Goal: Task Accomplishment & Management: Use online tool/utility

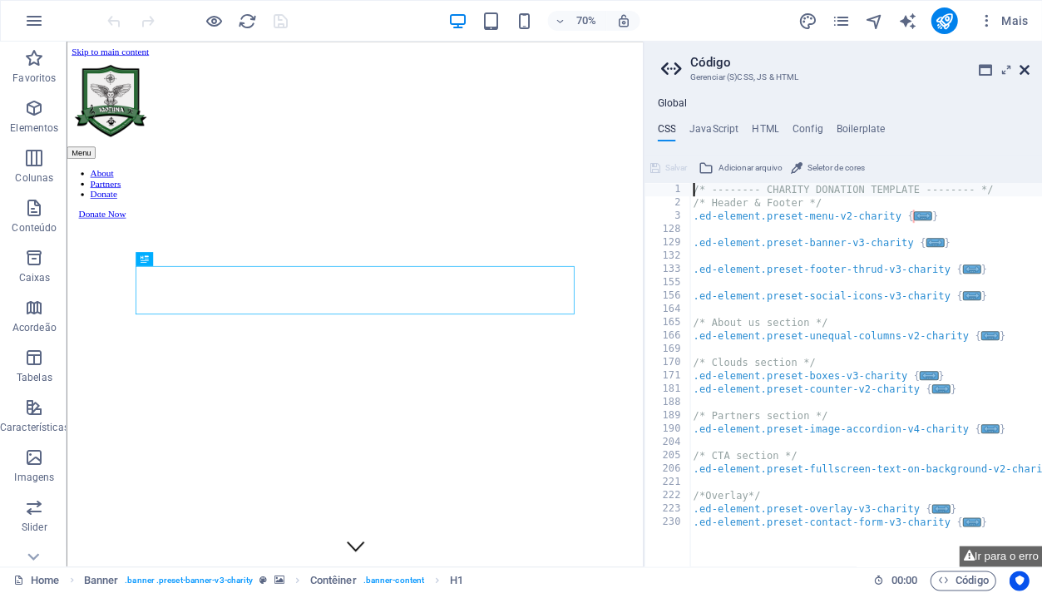
click at [1019, 69] on icon at bounding box center [1024, 69] width 10 height 13
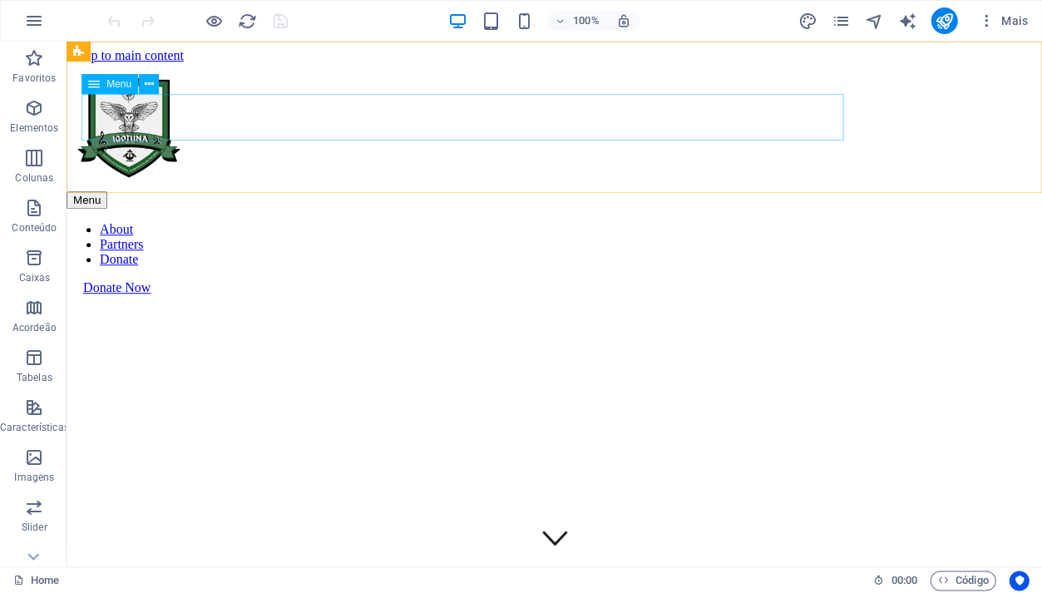
click at [116, 222] on nav "About Partners Donate" at bounding box center [555, 244] width 976 height 45
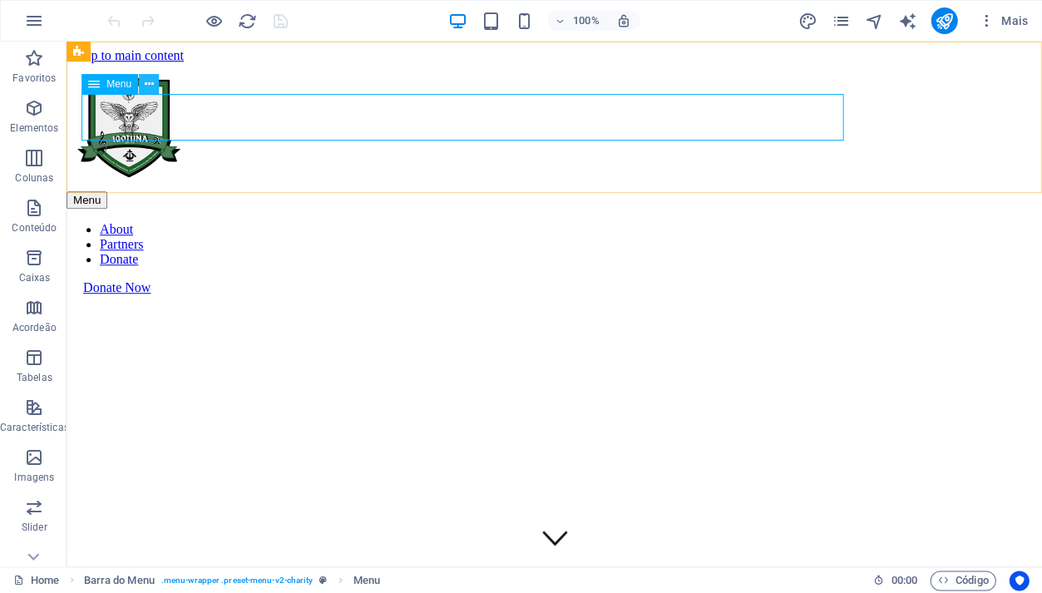
click at [147, 85] on icon at bounding box center [149, 84] width 9 height 17
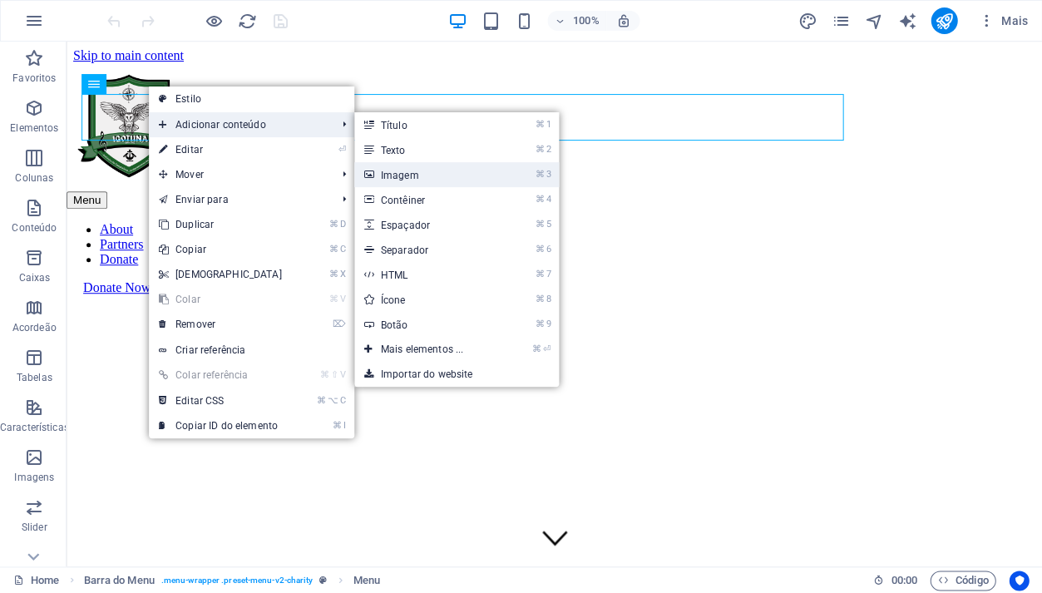
click at [484, 166] on link "⌘ 3 Imagem" at bounding box center [425, 174] width 143 height 25
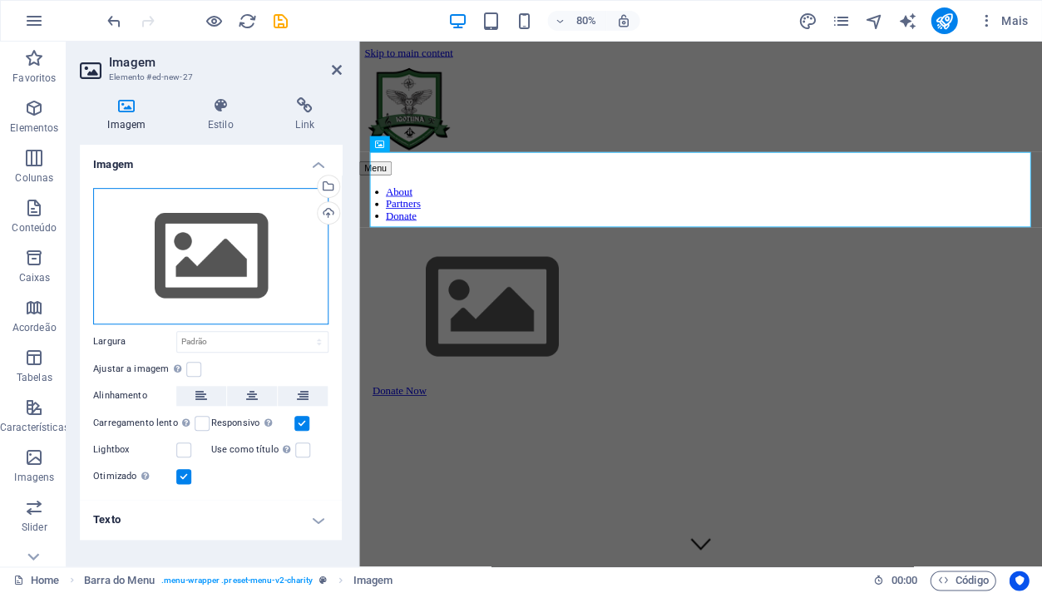
click at [222, 286] on div "Arraste os arquivos aqui, clique para escolher os arquivos ou selecione os arqu…" at bounding box center [210, 256] width 235 height 136
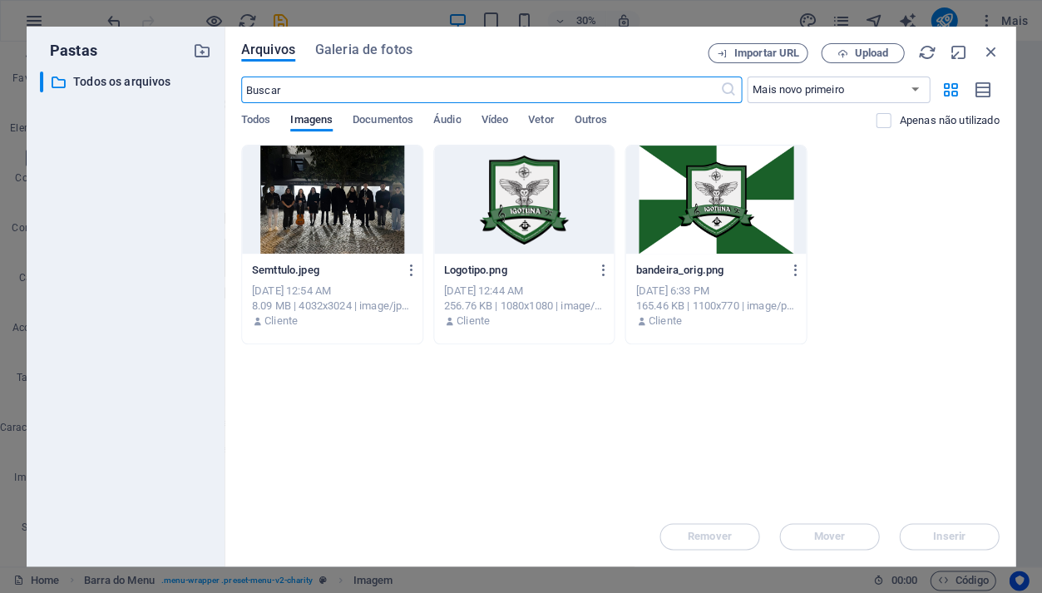
click at [532, 205] on div at bounding box center [524, 200] width 180 height 108
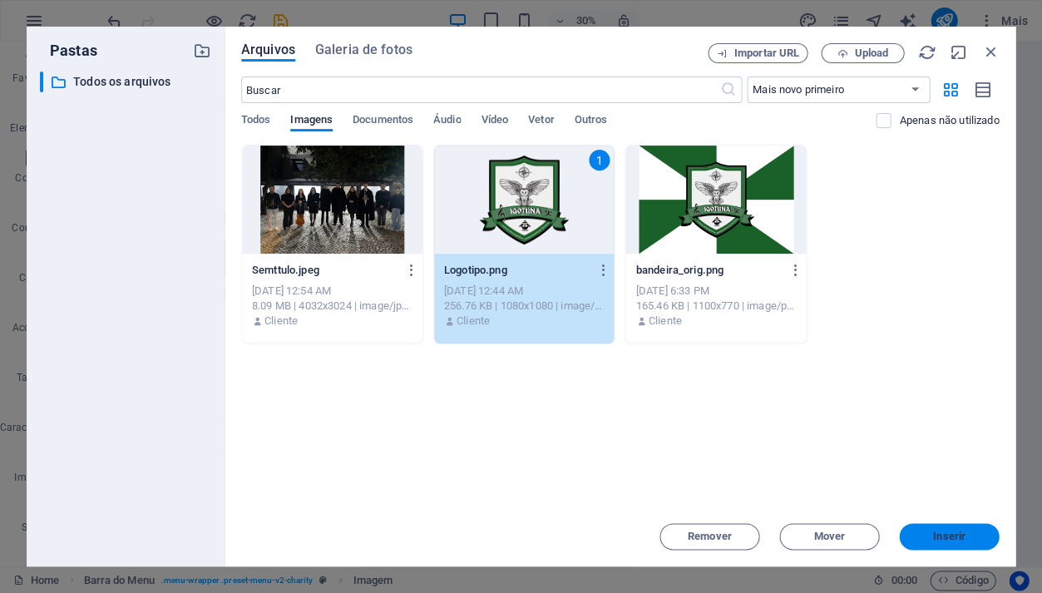
click at [932, 526] on button "Inserir" at bounding box center [949, 536] width 100 height 27
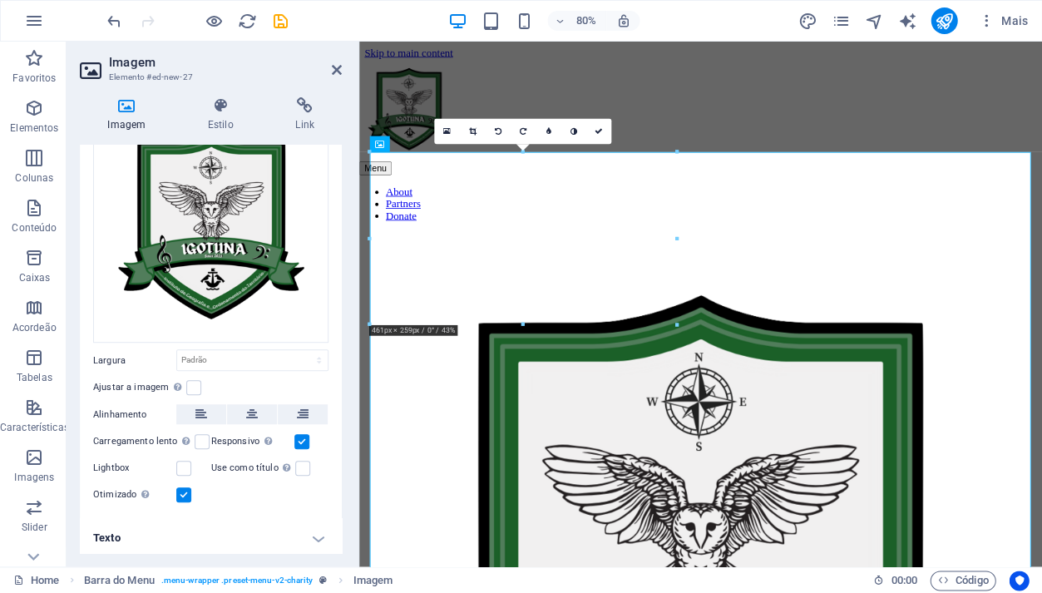
scroll to position [80, 0]
click at [304, 108] on icon at bounding box center [305, 105] width 74 height 17
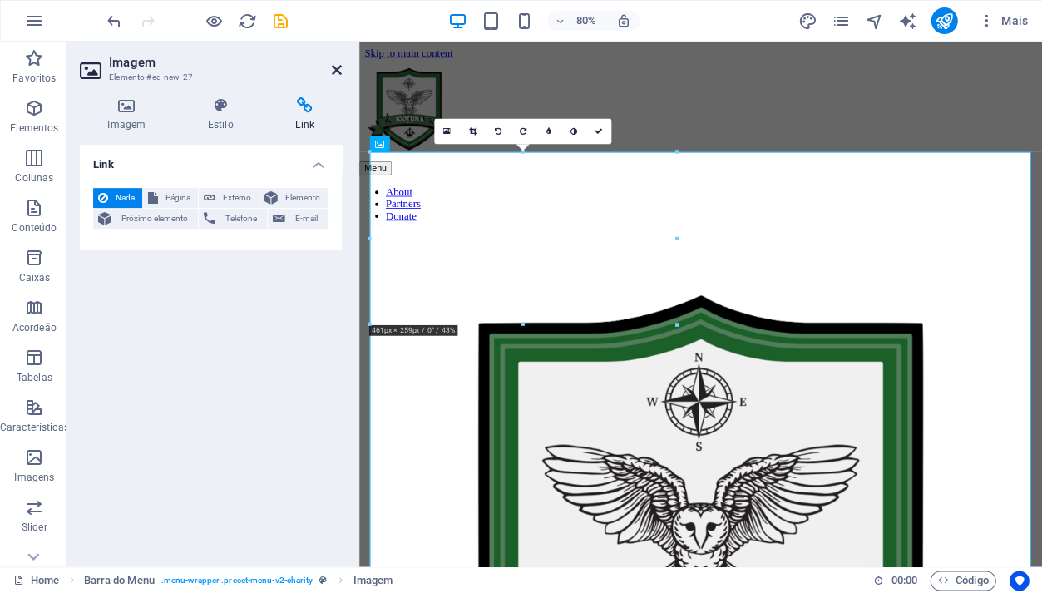
click at [333, 67] on icon at bounding box center [337, 69] width 10 height 13
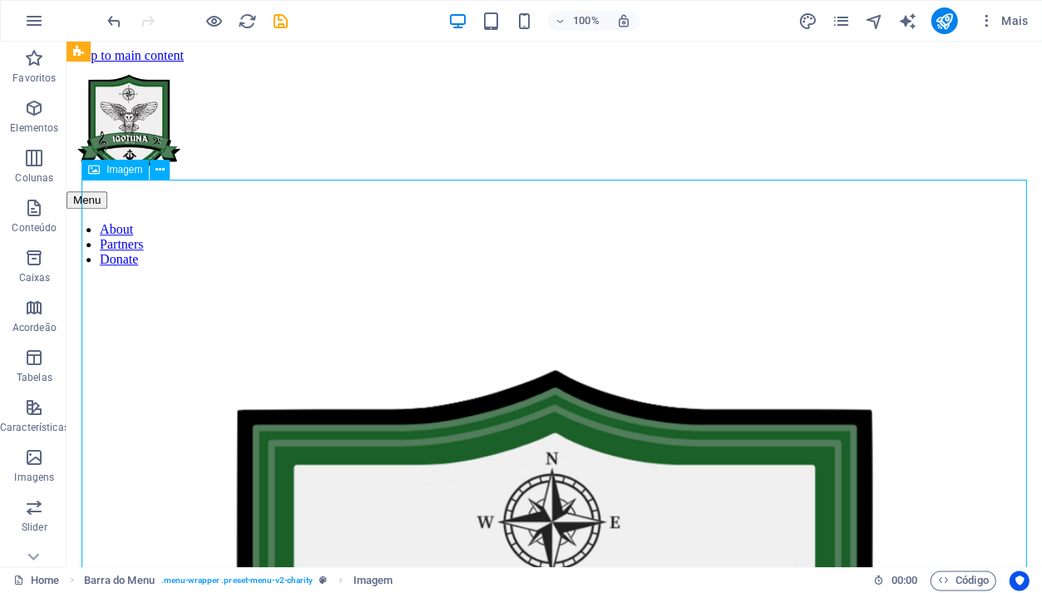
drag, startPoint x: 649, startPoint y: 319, endPoint x: 566, endPoint y: 236, distance: 117.6
click at [91, 170] on icon at bounding box center [94, 170] width 12 height 20
click at [119, 170] on span "Imagem" at bounding box center [124, 170] width 36 height 10
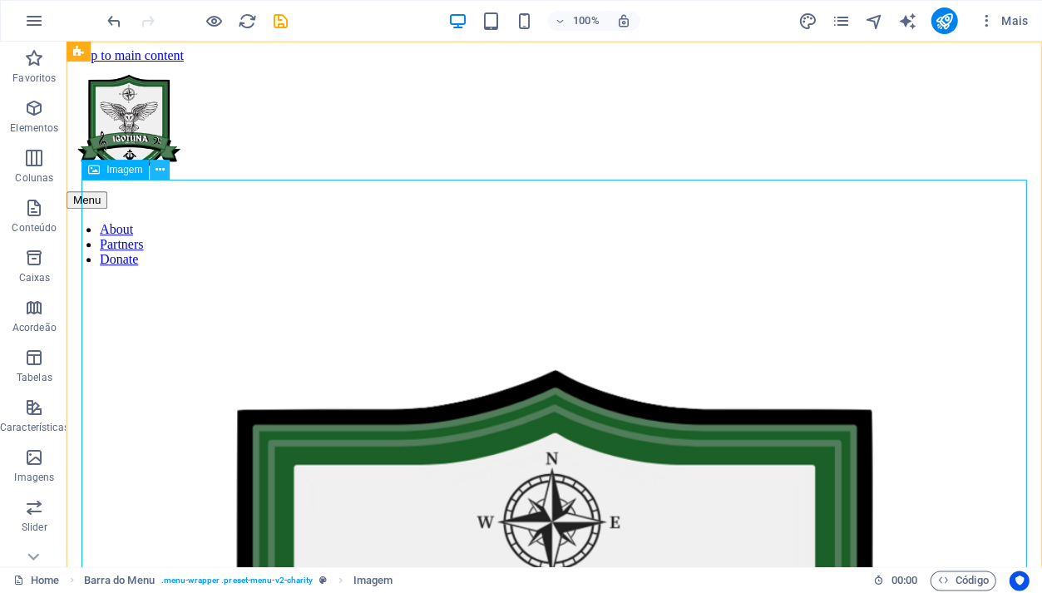
click at [155, 170] on button at bounding box center [160, 170] width 20 height 20
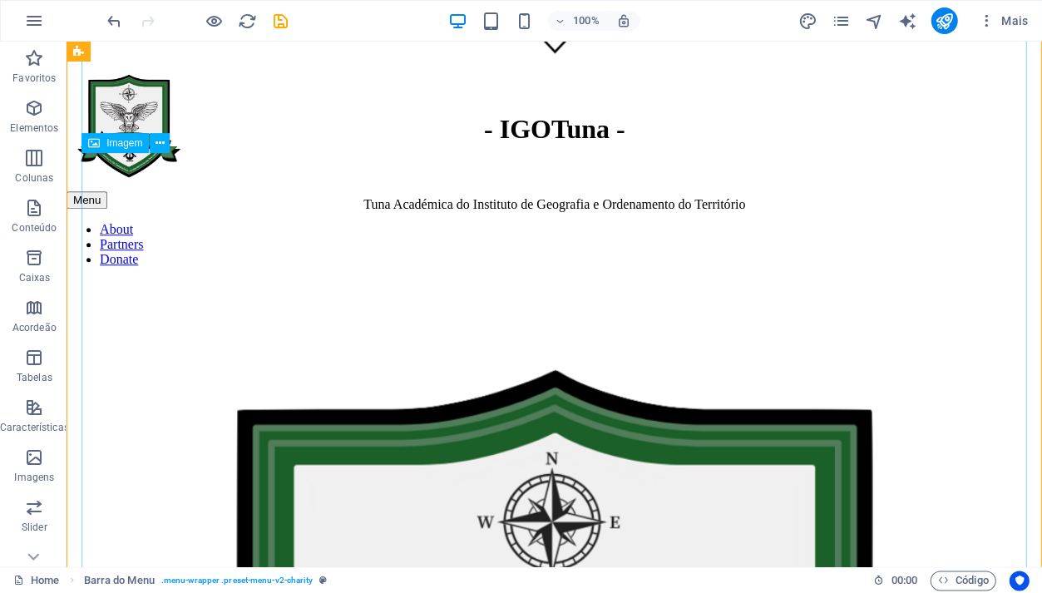
scroll to position [520, 0]
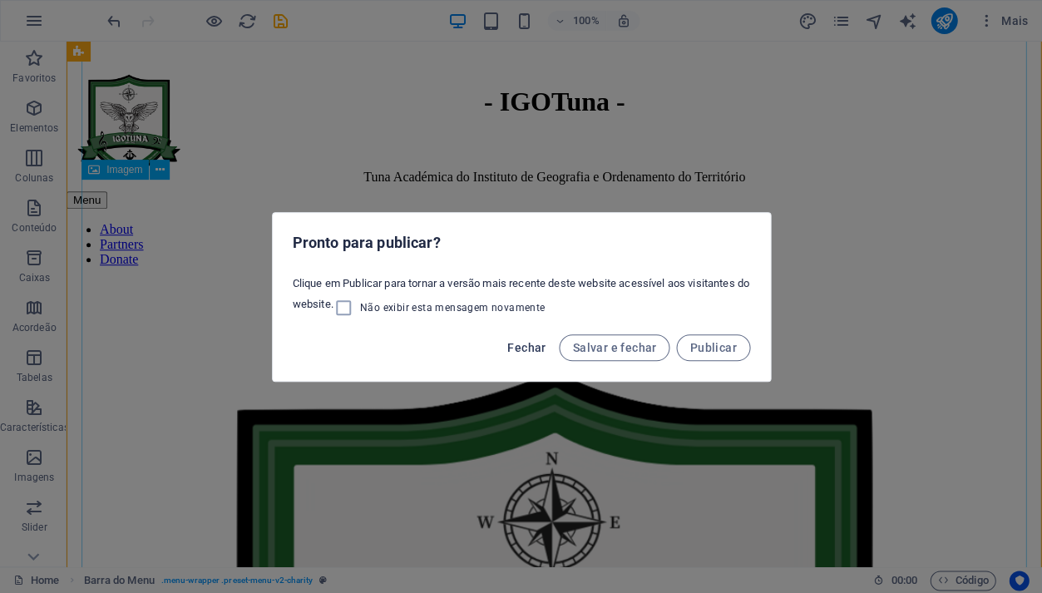
click at [522, 345] on span "Fechar" at bounding box center [526, 347] width 38 height 13
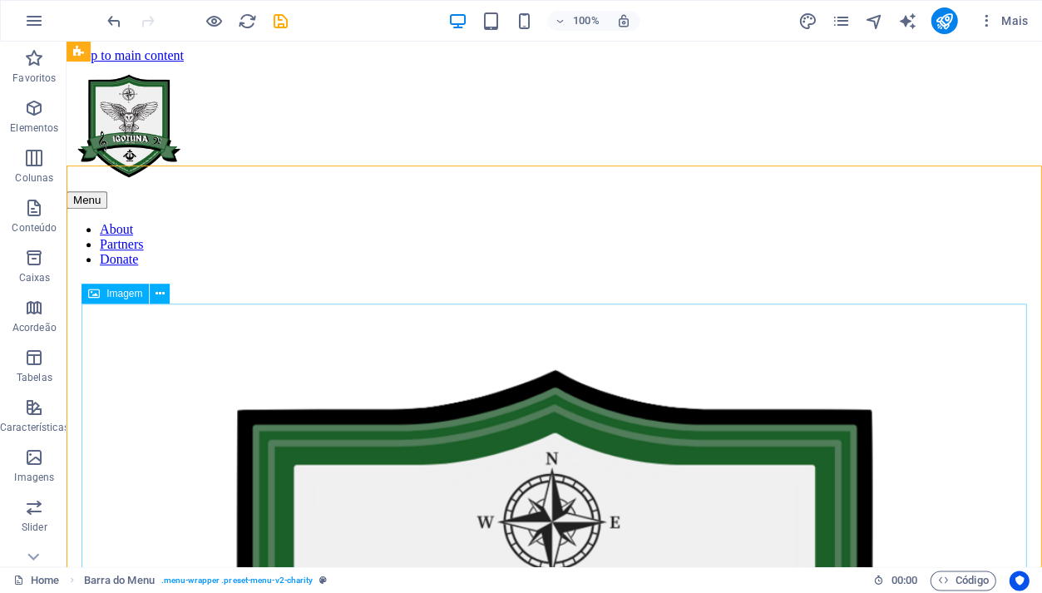
scroll to position [-1, 0]
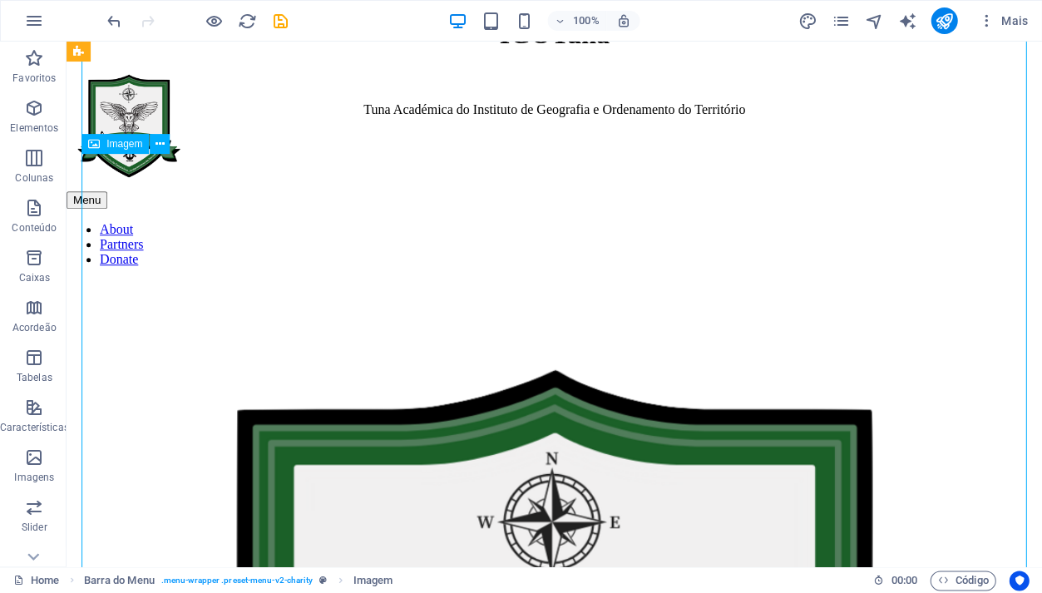
scroll to position [586, 0]
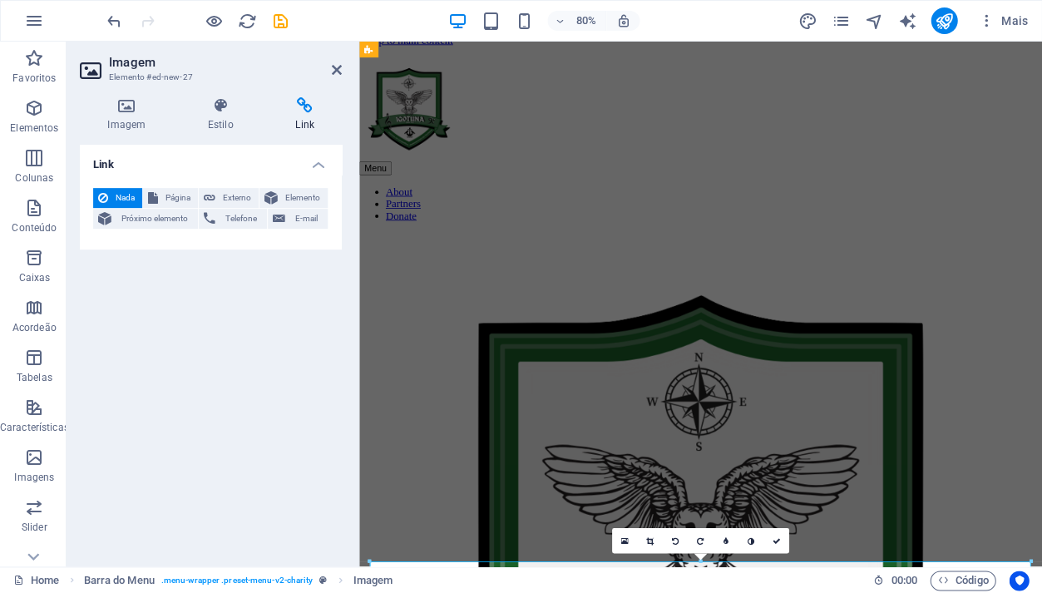
scroll to position [10, 0]
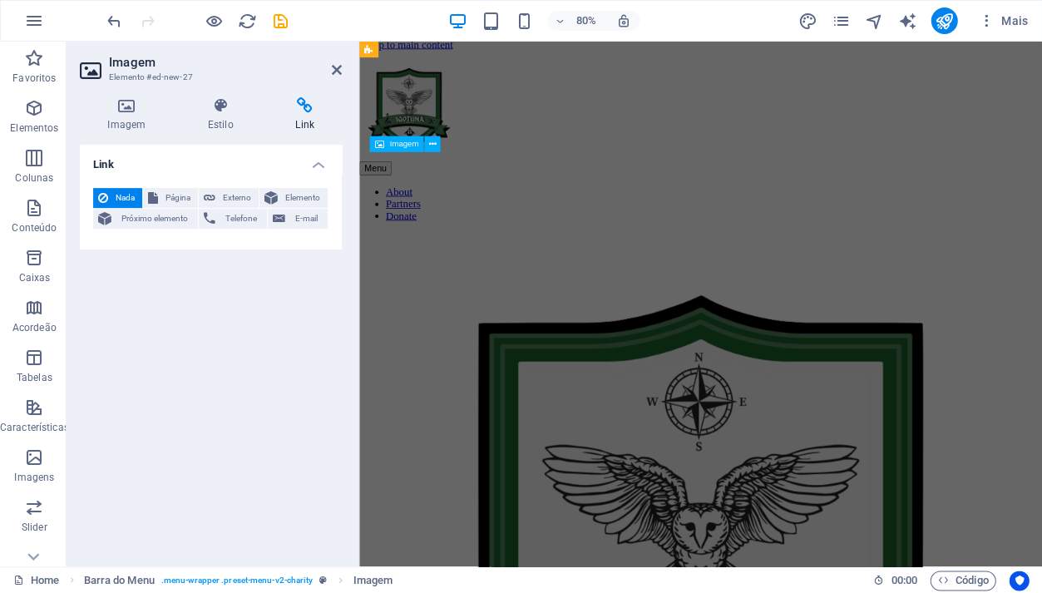
click at [333, 72] on icon at bounding box center [337, 69] width 10 height 13
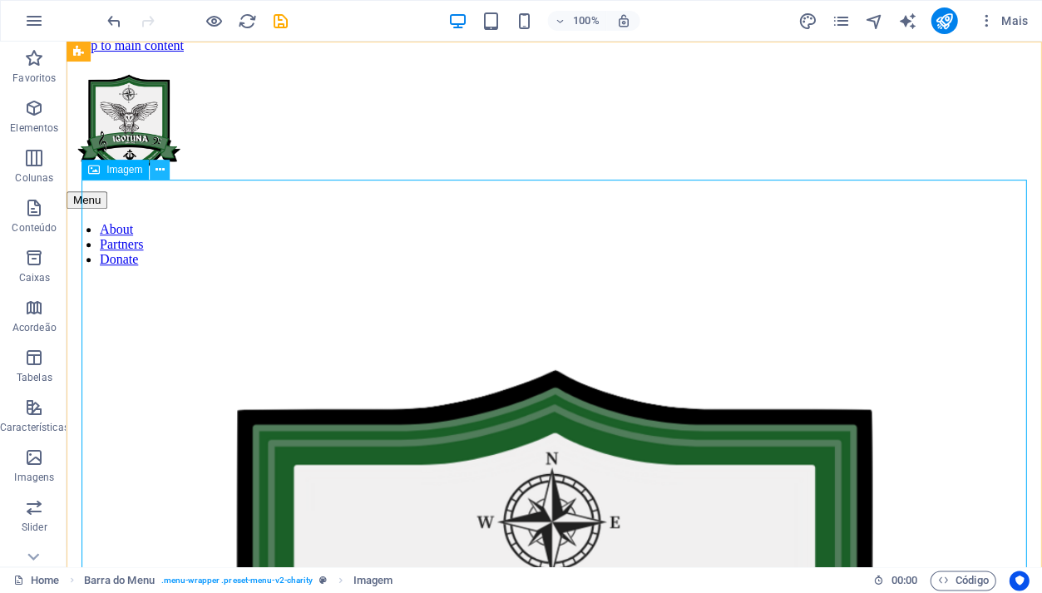
click at [164, 178] on icon at bounding box center [160, 169] width 9 height 17
click at [96, 169] on icon at bounding box center [94, 170] width 12 height 20
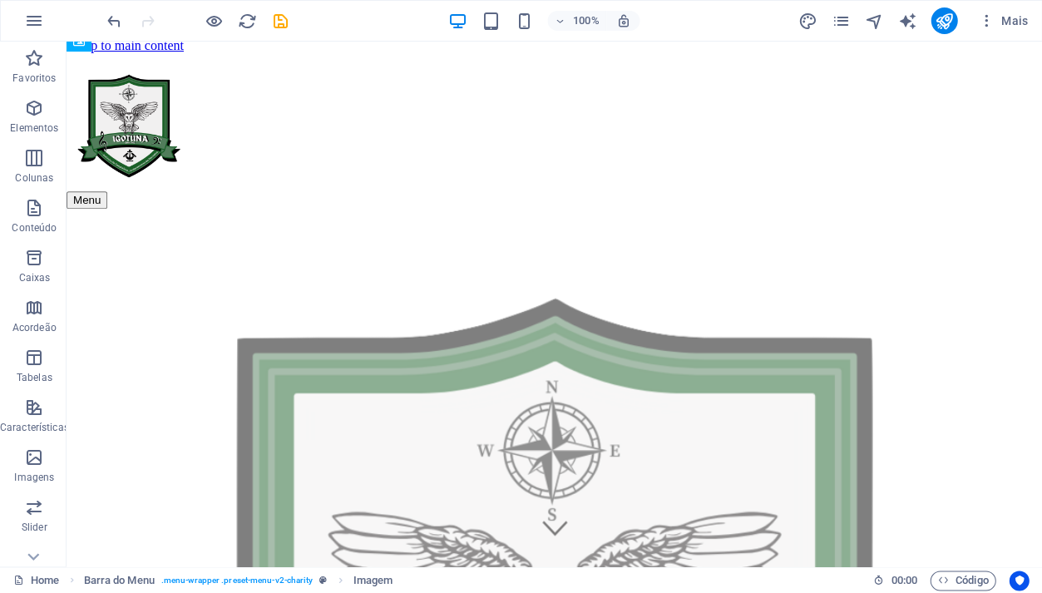
scroll to position [0, 0]
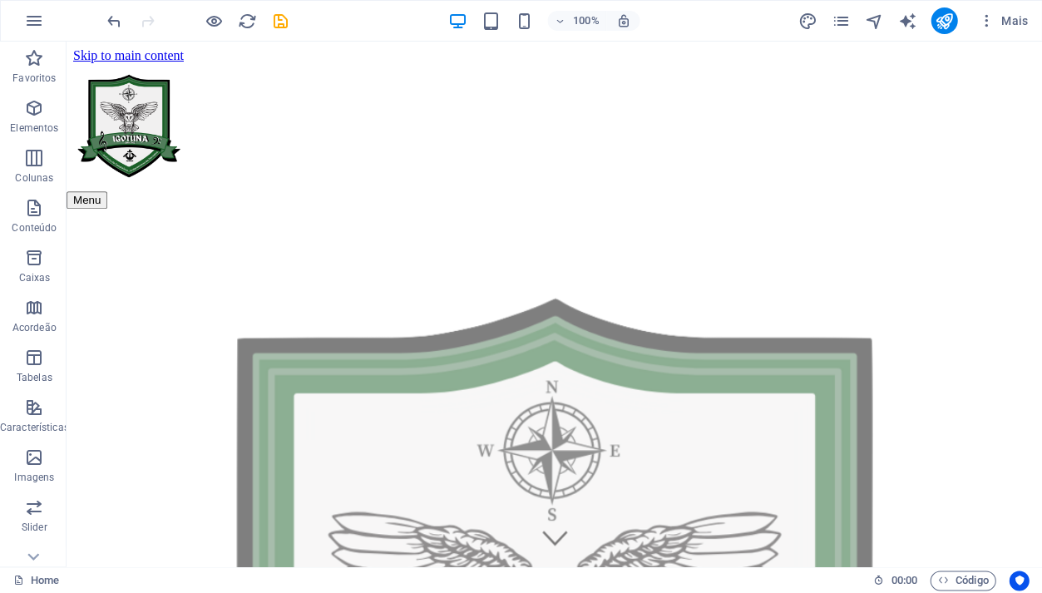
drag, startPoint x: 191, startPoint y: 218, endPoint x: 94, endPoint y: 60, distance: 185.6
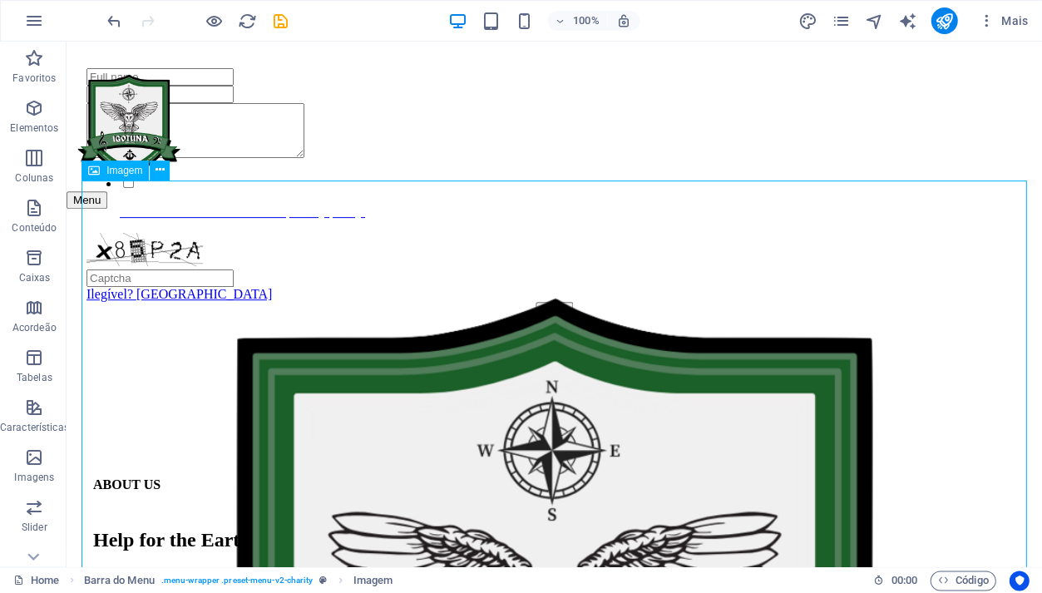
scroll to position [1181, 0]
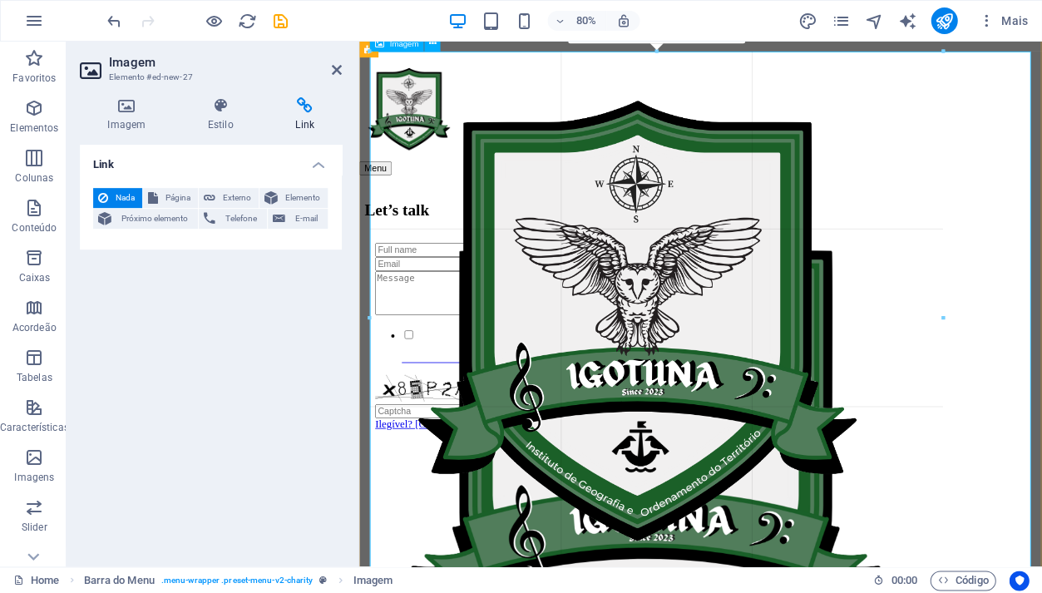
drag, startPoint x: 1029, startPoint y: 52, endPoint x: 408, endPoint y: 166, distance: 631.7
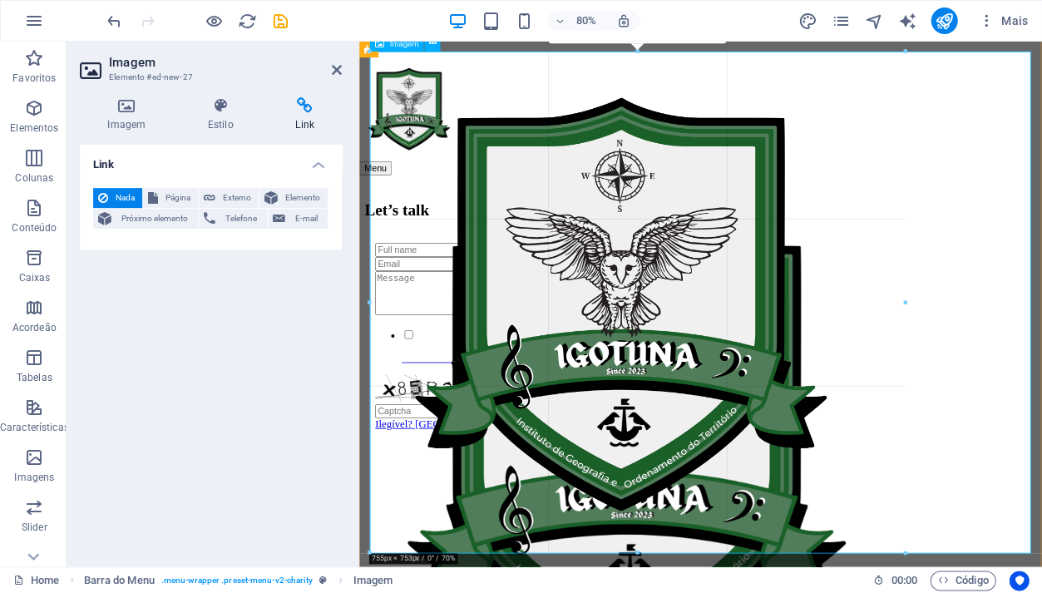
drag, startPoint x: 943, startPoint y: 52, endPoint x: 372, endPoint y: 100, distance: 573.4
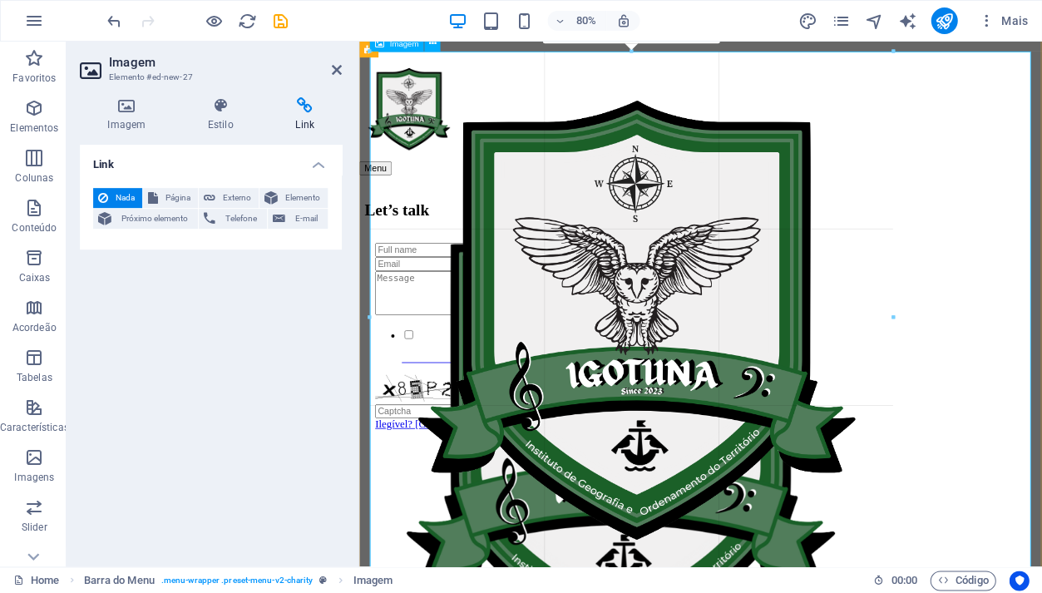
drag, startPoint x: 903, startPoint y: 53, endPoint x: 606, endPoint y: 72, distance: 298.3
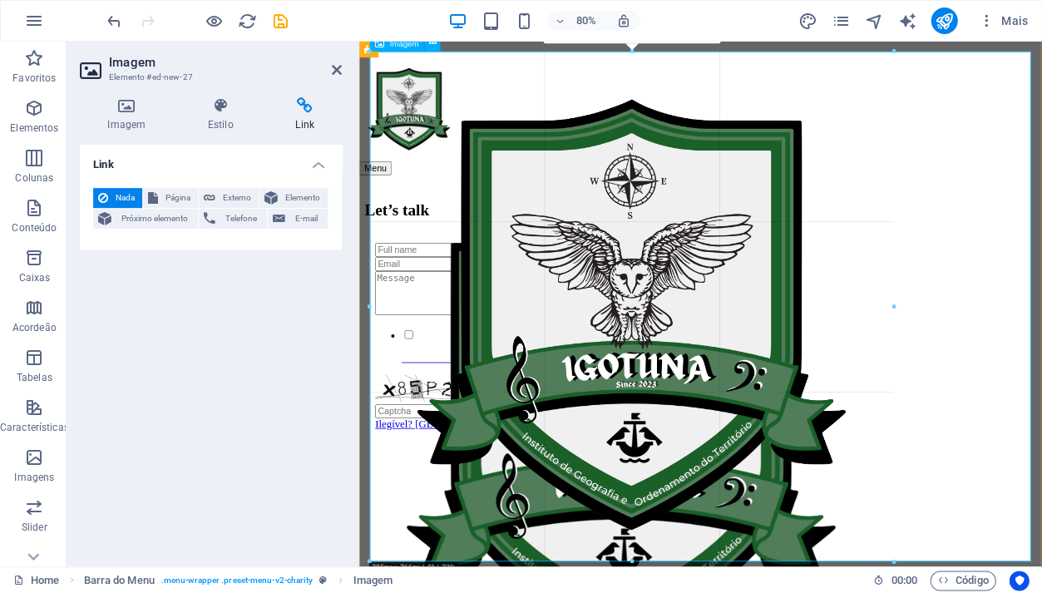
drag, startPoint x: 892, startPoint y: 55, endPoint x: 568, endPoint y: 70, distance: 324.7
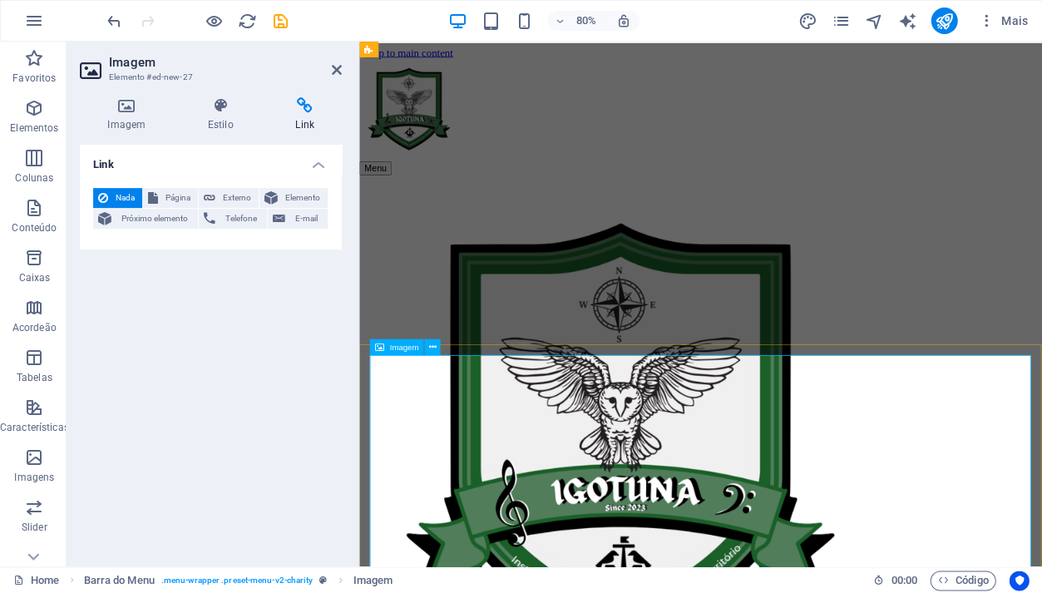
scroll to position [0, 0]
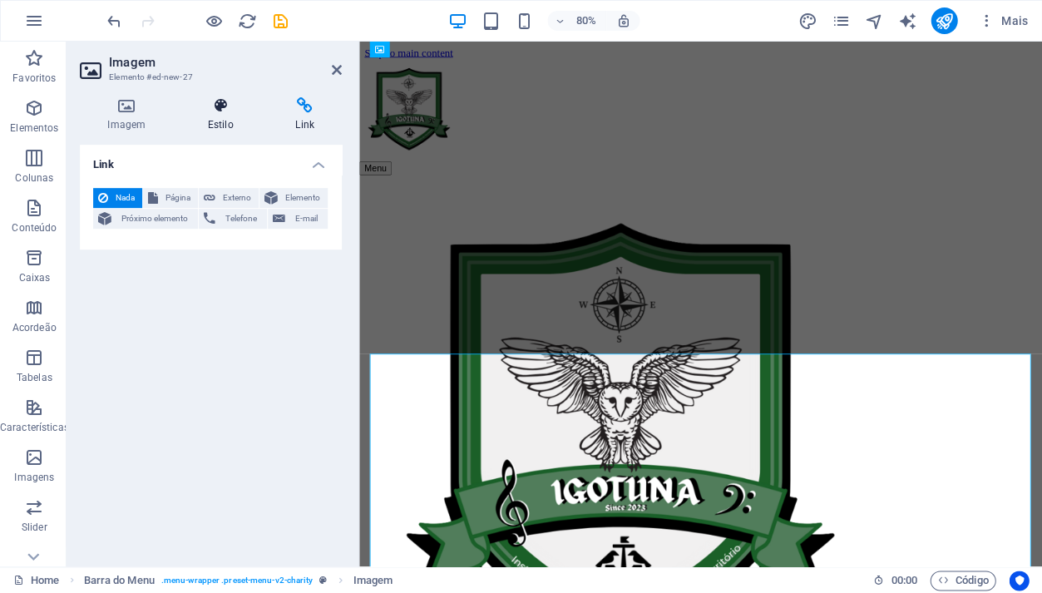
click at [230, 130] on div "Imagem Estilo Link Imagem Arraste os arquivos aqui, clique para escolher os arq…" at bounding box center [211, 325] width 262 height 456
click at [230, 130] on h4 "Estilo" at bounding box center [223, 114] width 87 height 35
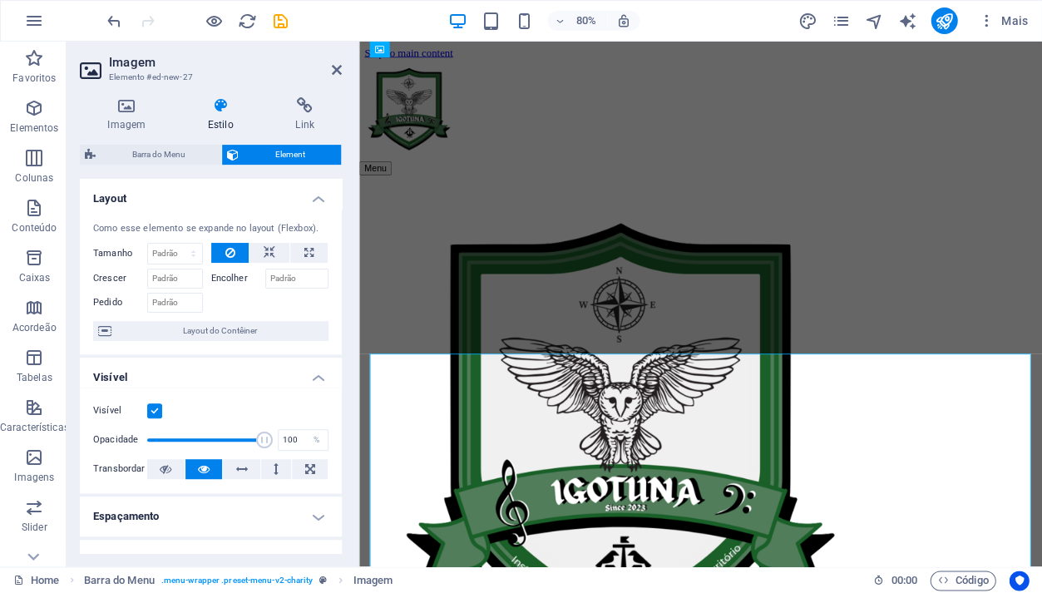
click at [227, 276] on label "Encolher" at bounding box center [238, 279] width 54 height 20
click at [265, 276] on input "Encolher" at bounding box center [297, 279] width 64 height 20
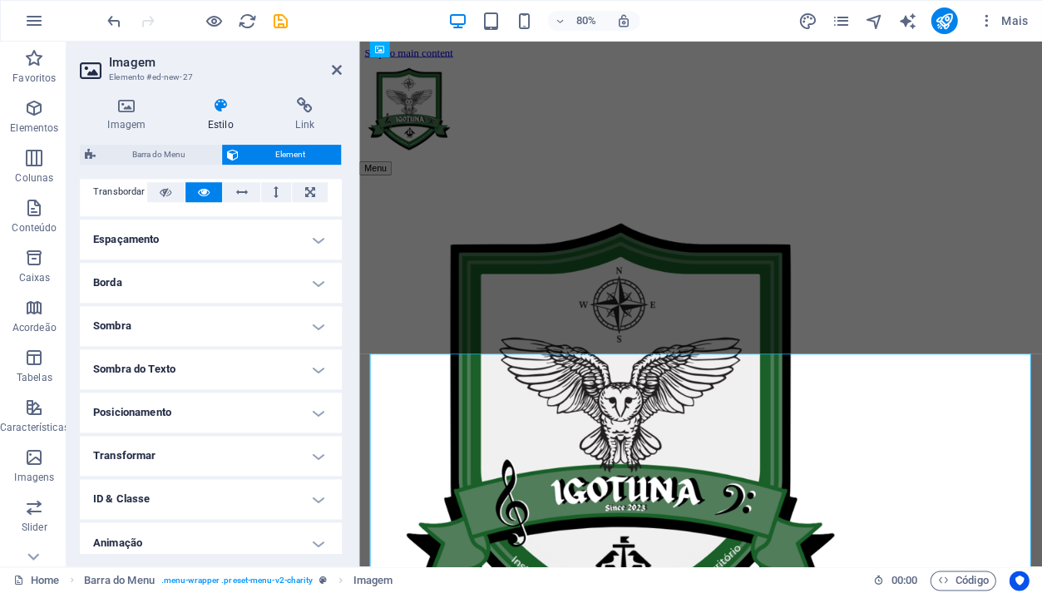
scroll to position [322, 0]
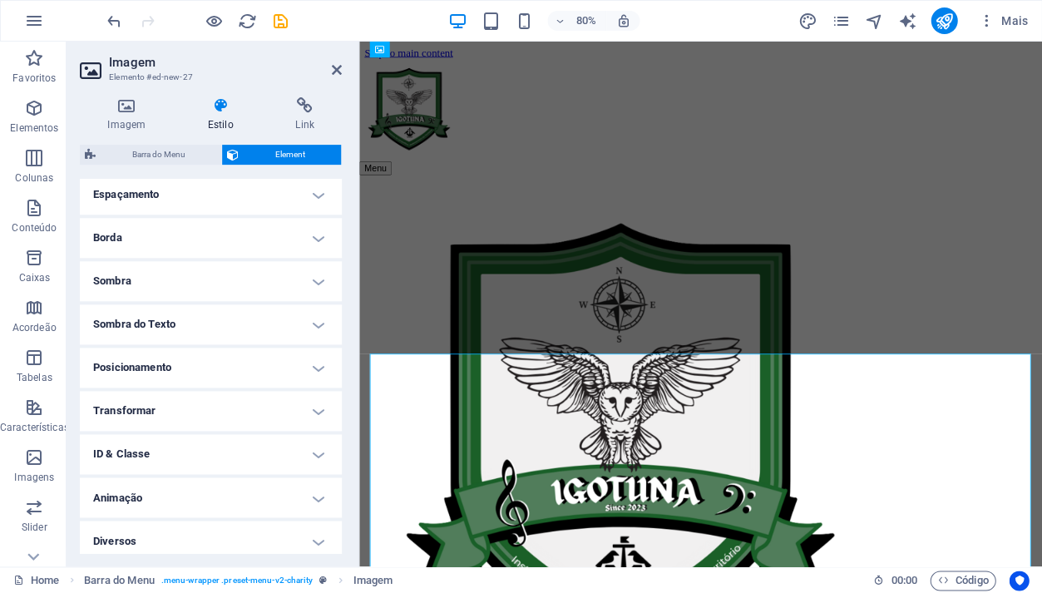
click at [277, 404] on h4 "Transformar" at bounding box center [211, 411] width 262 height 40
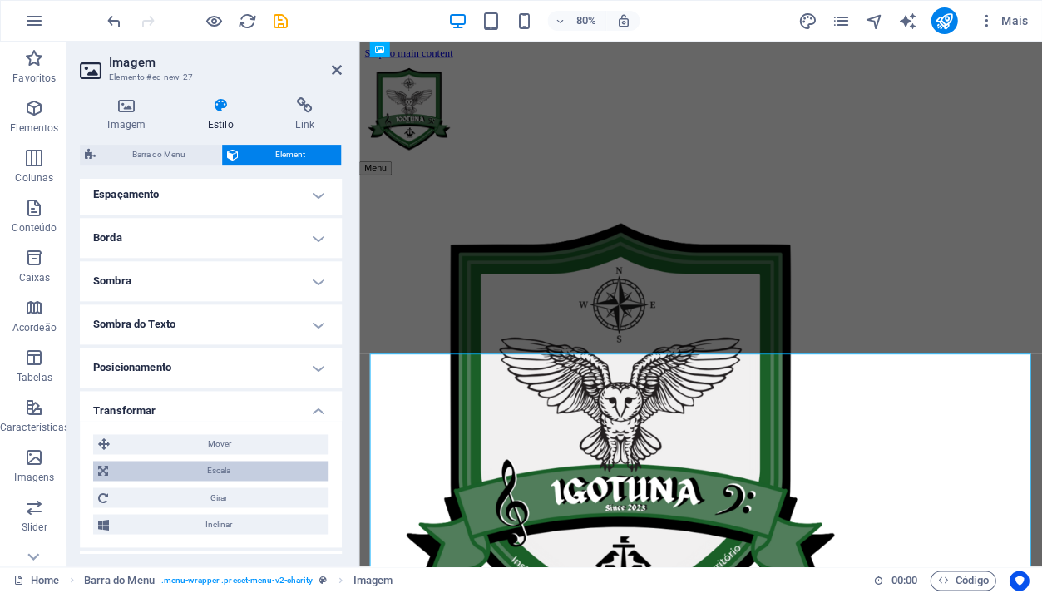
click at [247, 470] on span "Escala" at bounding box center [218, 471] width 210 height 20
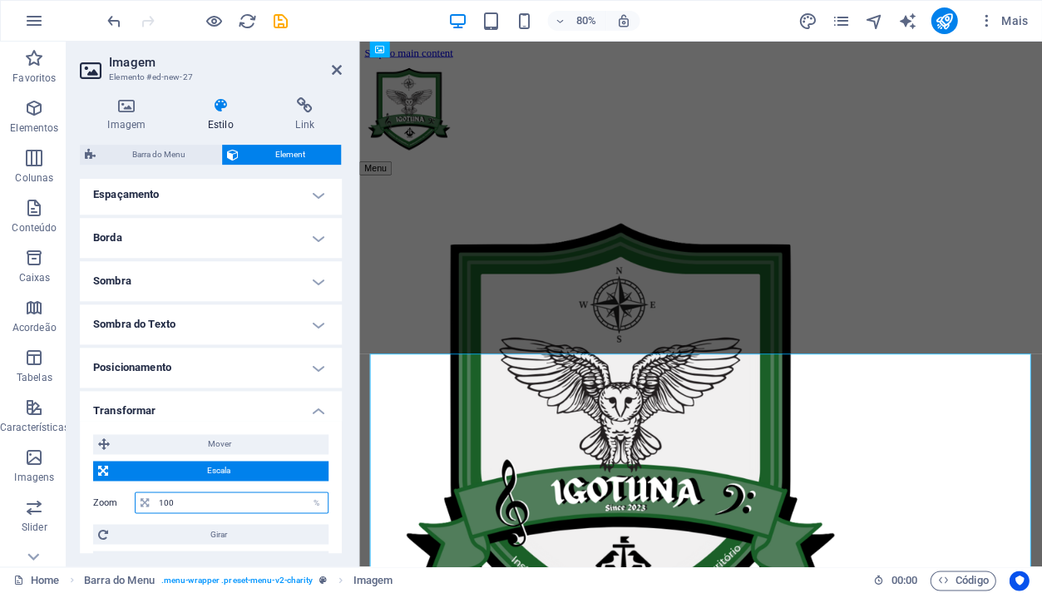
click at [200, 494] on input "100" at bounding box center [241, 502] width 173 height 20
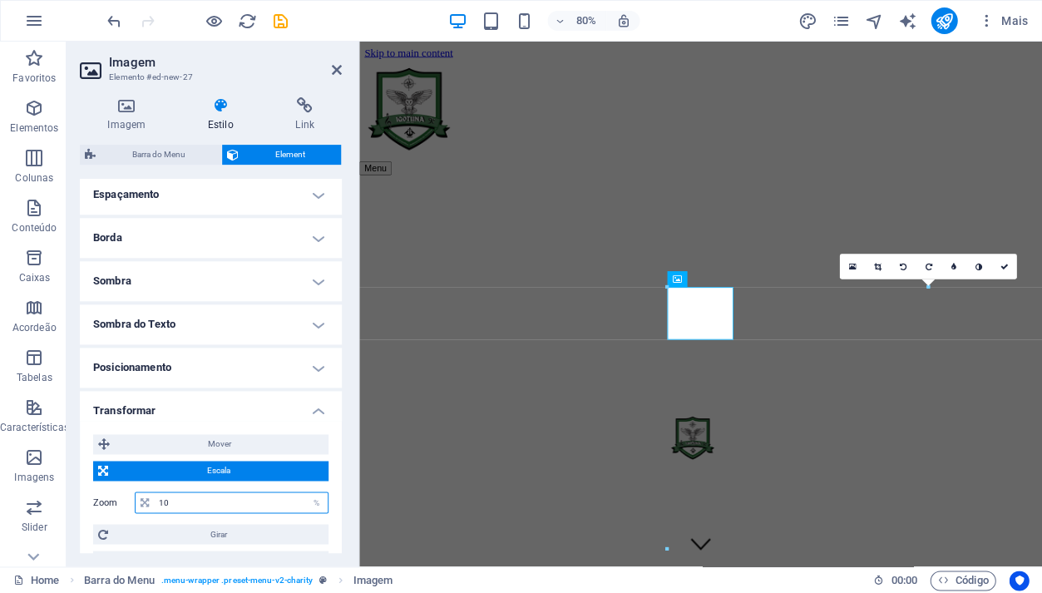
type input "1"
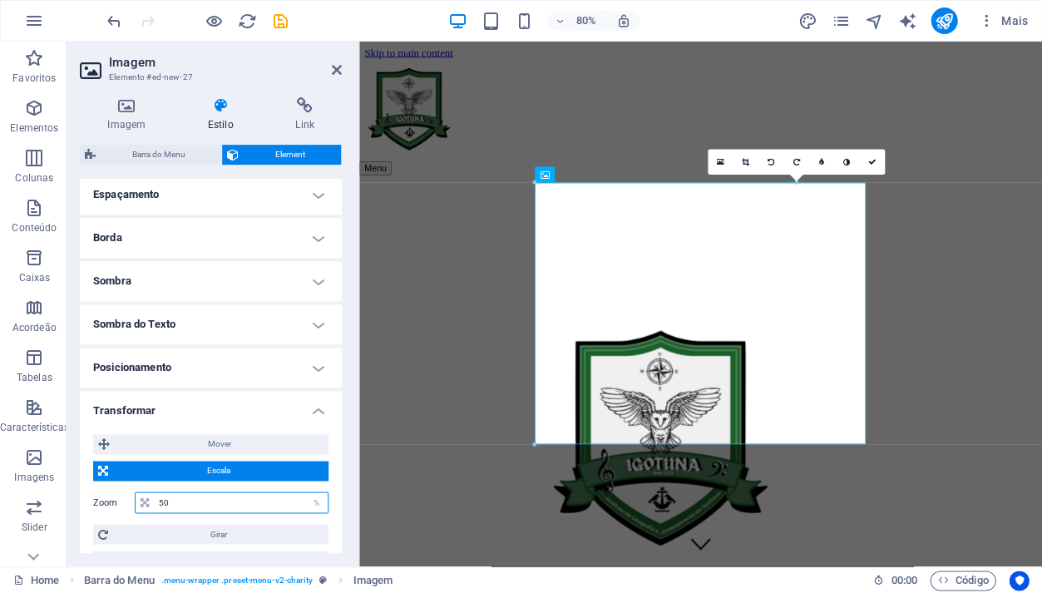
type input "5"
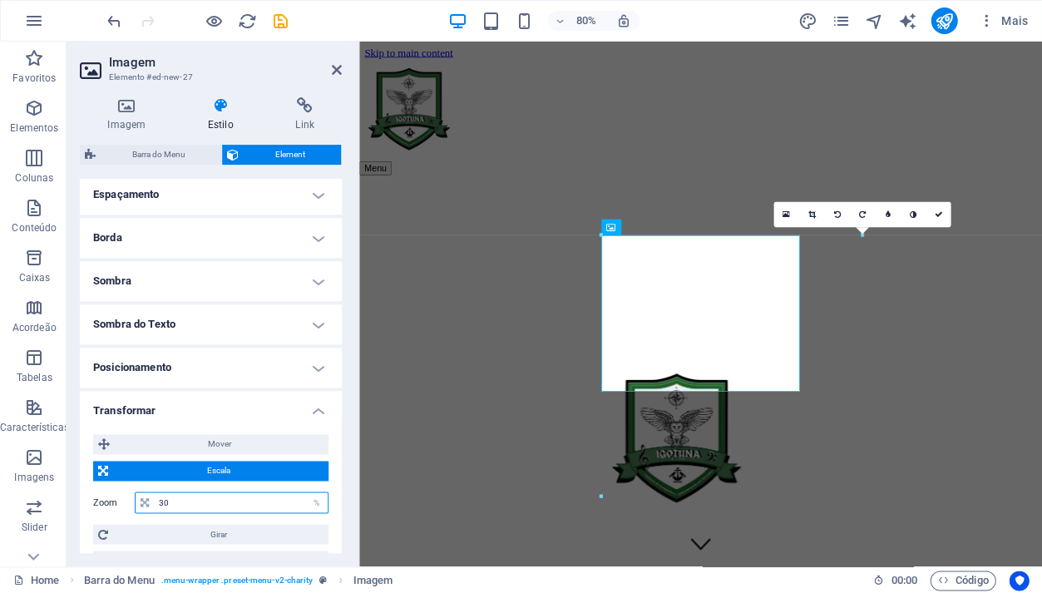
type input "3"
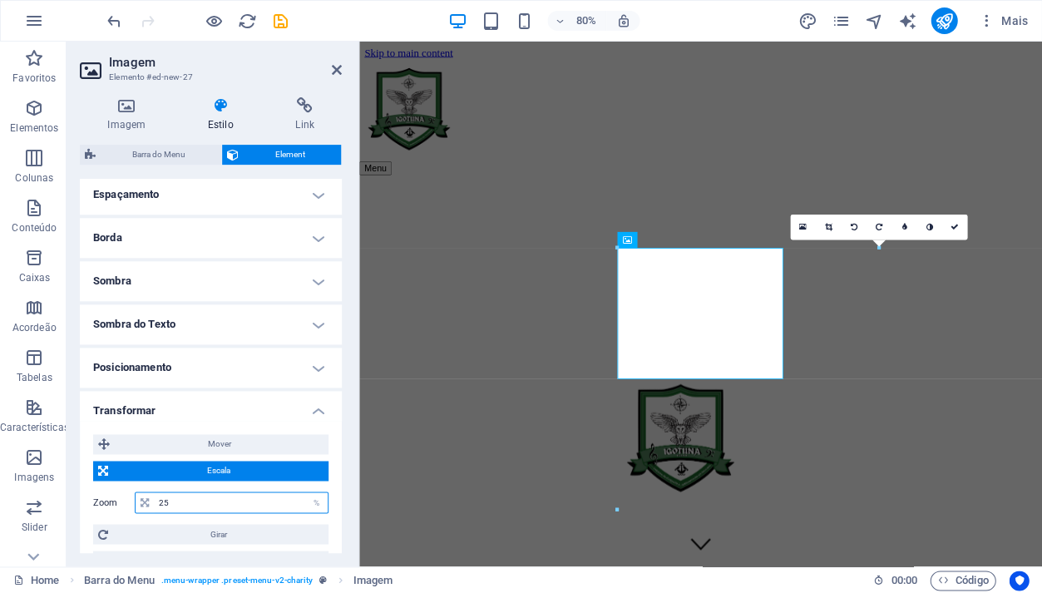
type input "2"
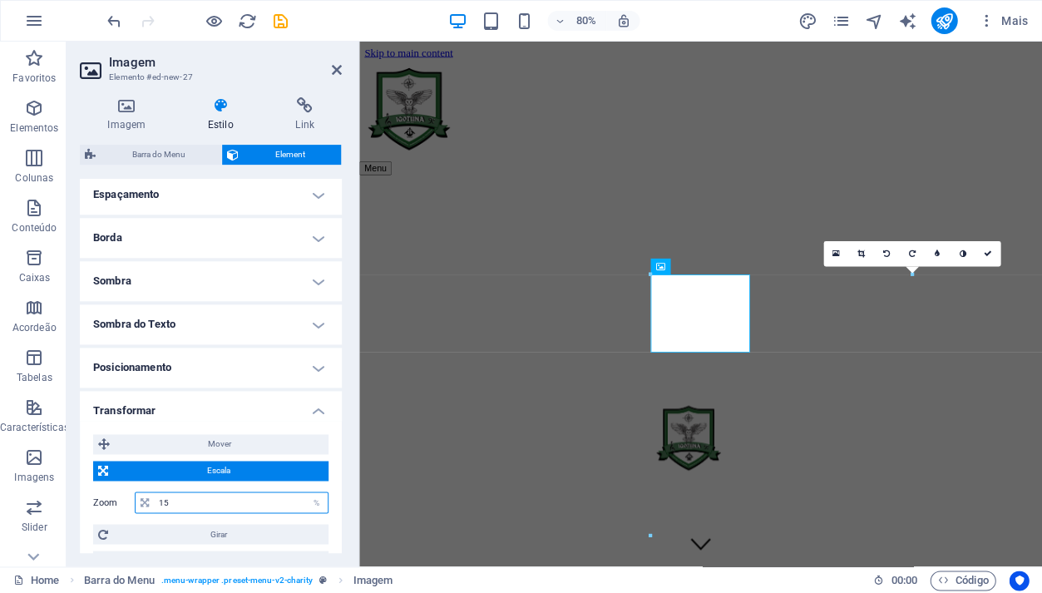
type input "1"
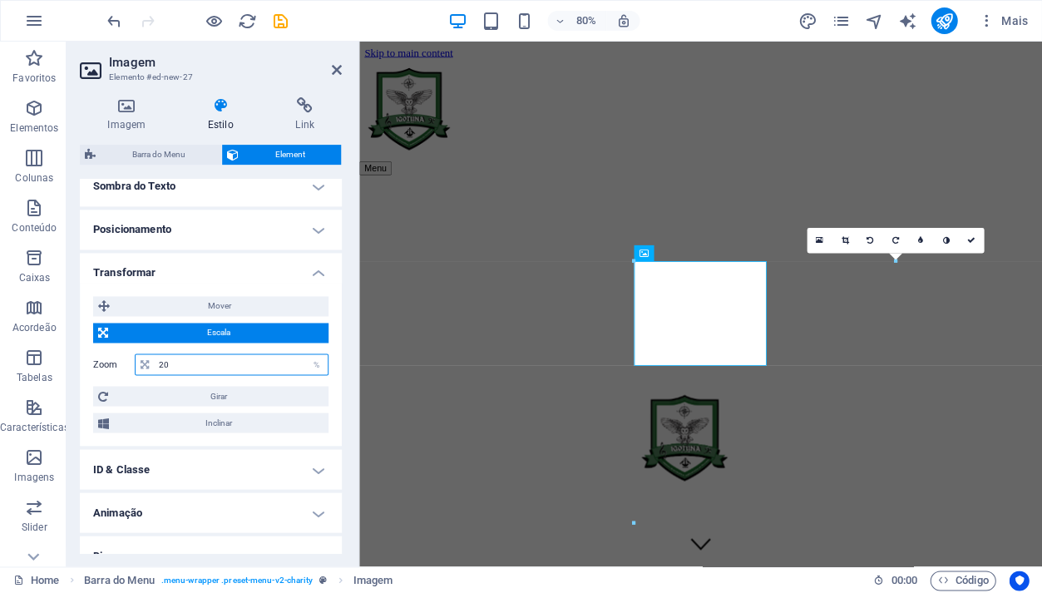
scroll to position [469, 0]
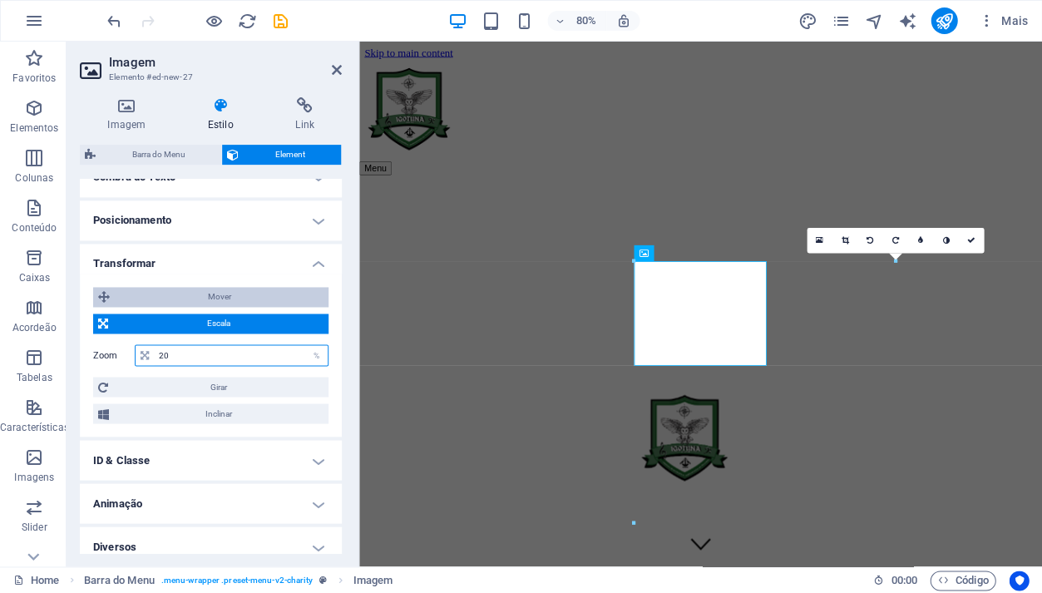
type input "20"
click at [241, 290] on span "Mover" at bounding box center [219, 297] width 209 height 20
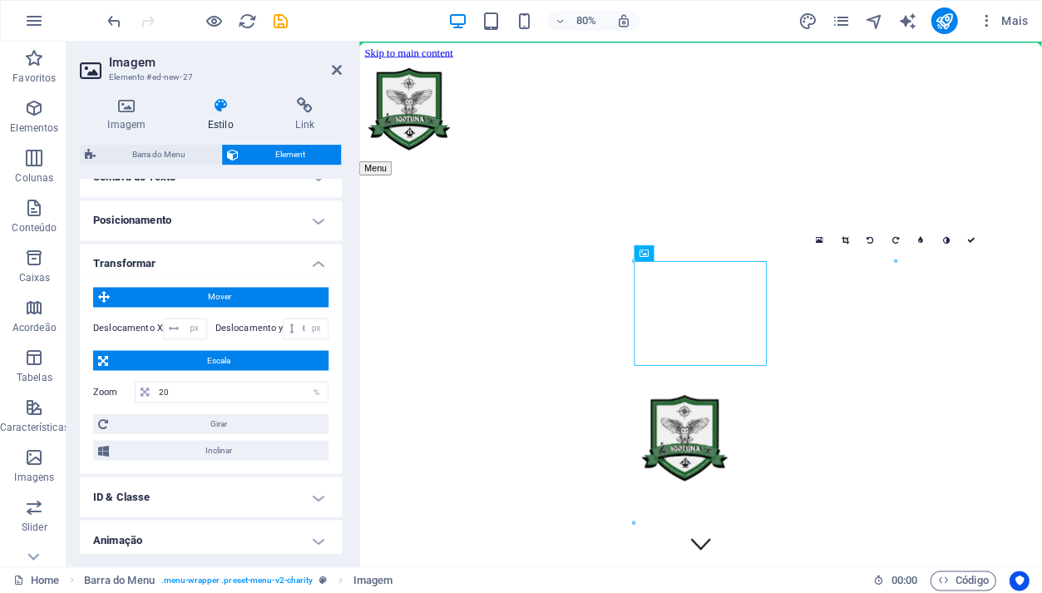
drag, startPoint x: 741, startPoint y: 346, endPoint x: 636, endPoint y: 269, distance: 130.3
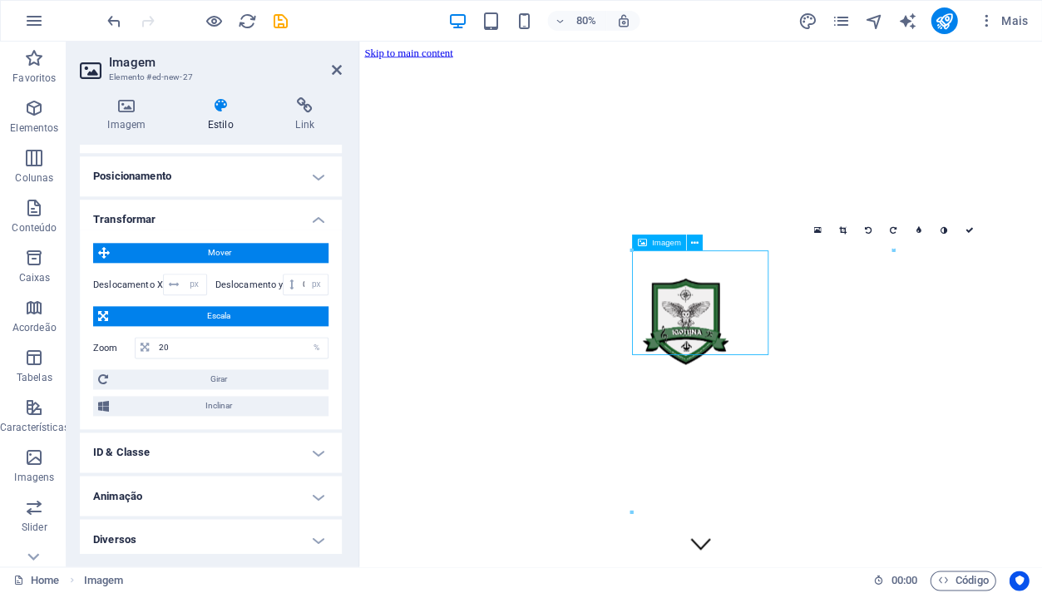
drag, startPoint x: 853, startPoint y: 430, endPoint x: 838, endPoint y: 418, distance: 18.3
click at [841, 419] on figure at bounding box center [786, 391] width 168 height 131
drag, startPoint x: 757, startPoint y: 373, endPoint x: 508, endPoint y: 195, distance: 306.3
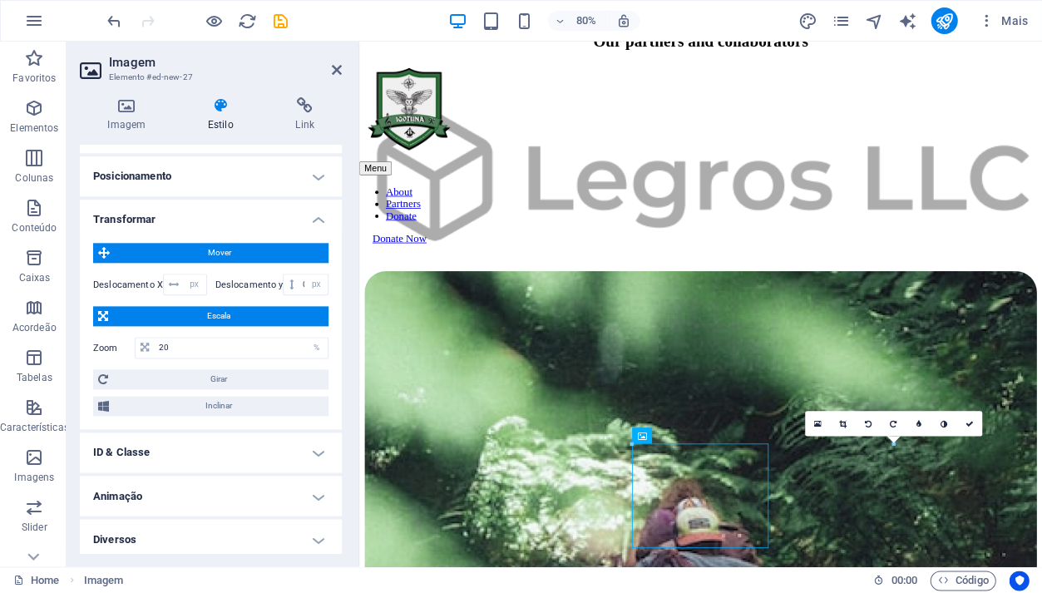
scroll to position [6133, 0]
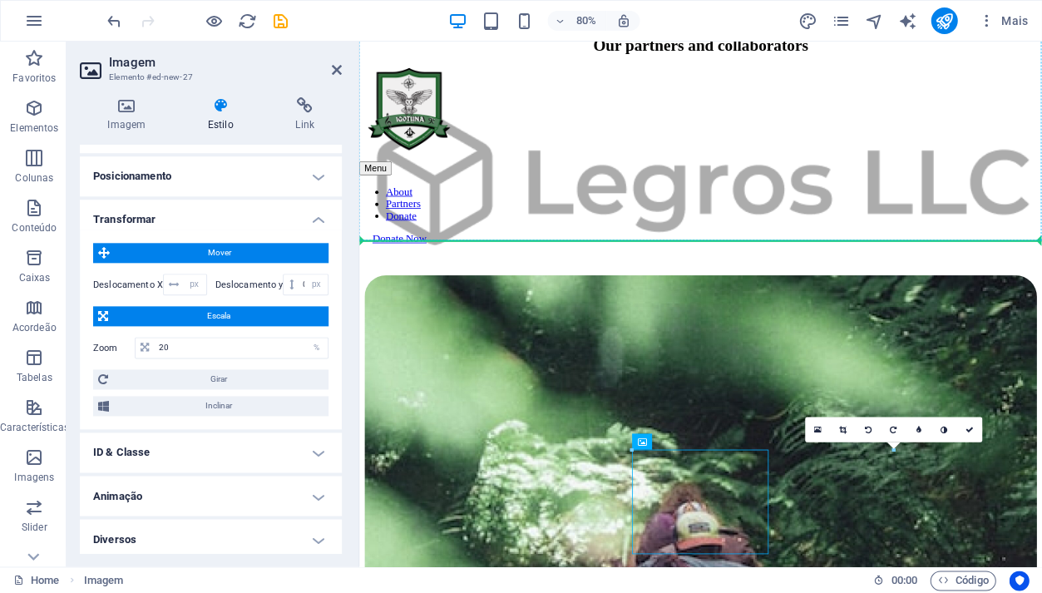
drag, startPoint x: 786, startPoint y: 599, endPoint x: 498, endPoint y: 201, distance: 490.8
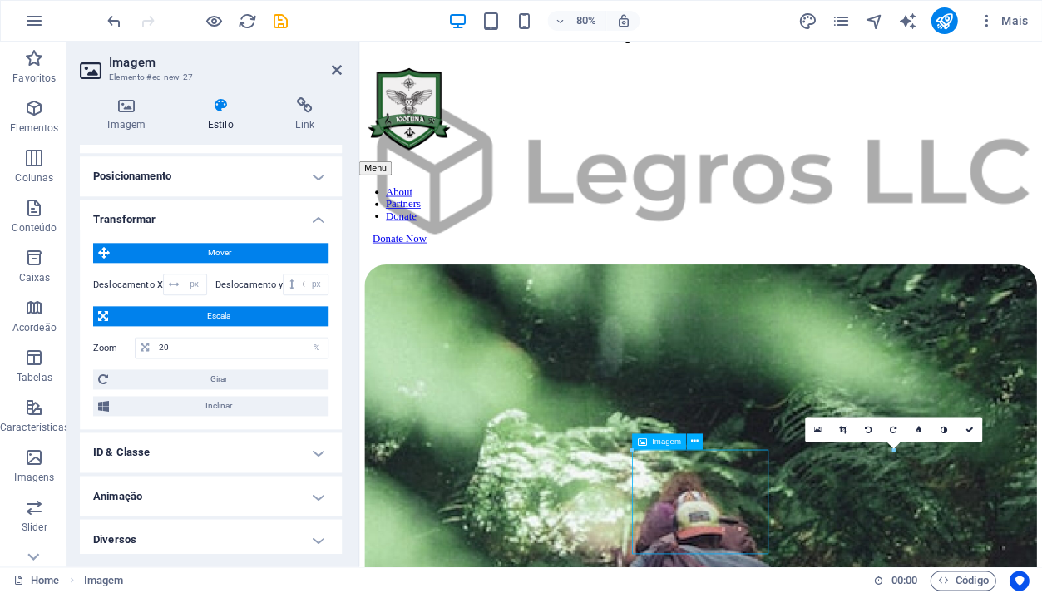
drag, startPoint x: 792, startPoint y: 671, endPoint x: 788, endPoint y: 654, distance: 18.0
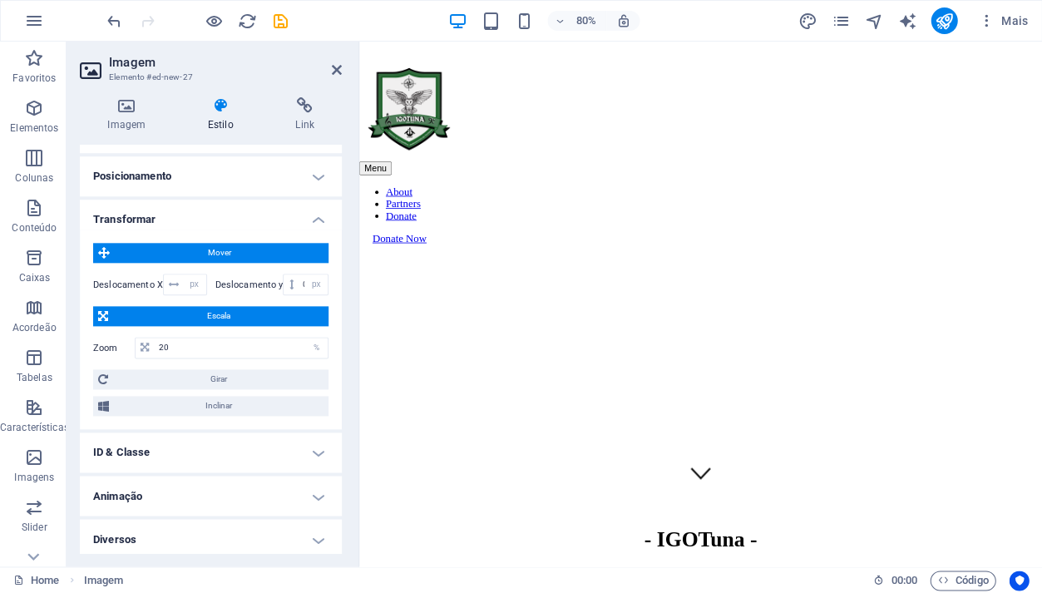
scroll to position [0, 0]
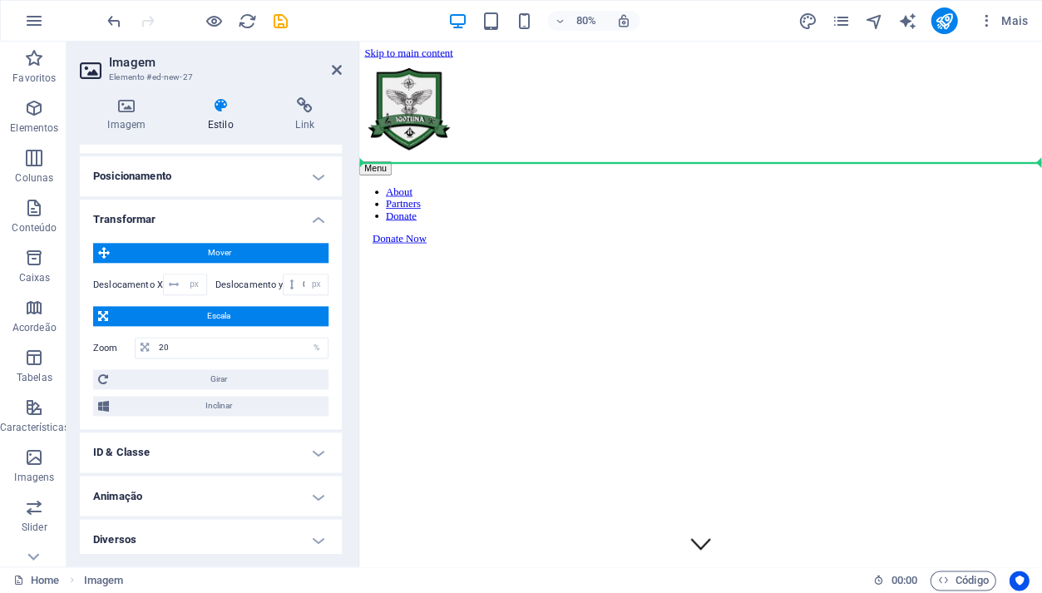
drag, startPoint x: 755, startPoint y: 581, endPoint x: 457, endPoint y: 184, distance: 497.2
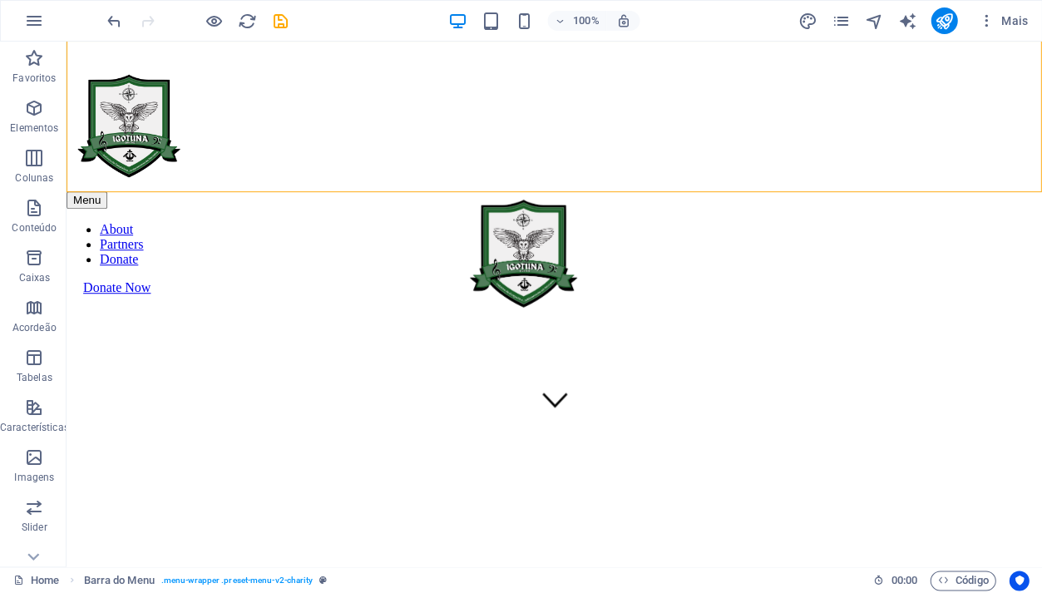
drag, startPoint x: 493, startPoint y: 151, endPoint x: 675, endPoint y: 200, distance: 188.6
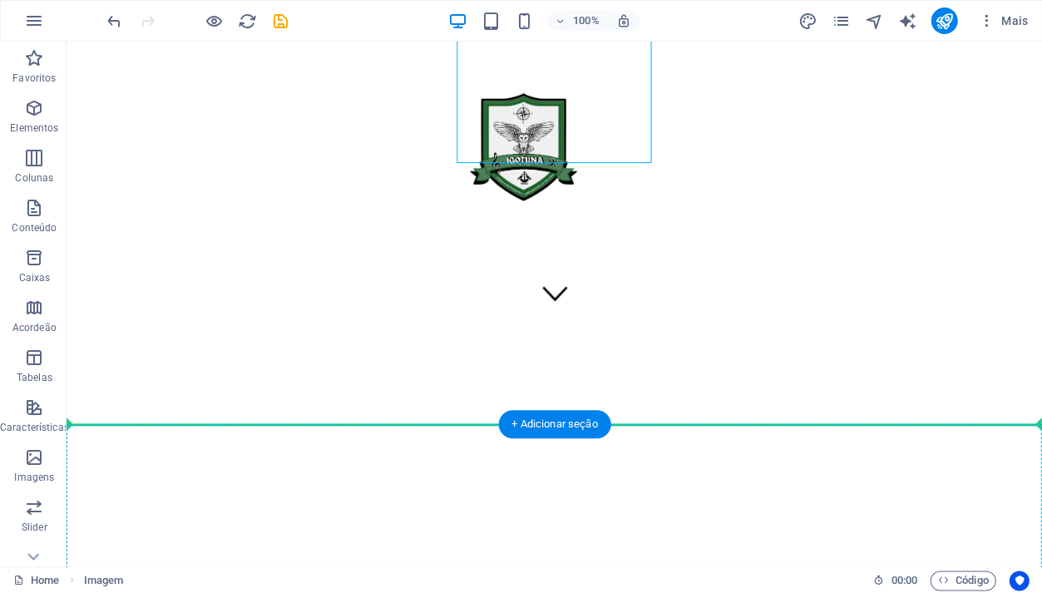
scroll to position [301, 0]
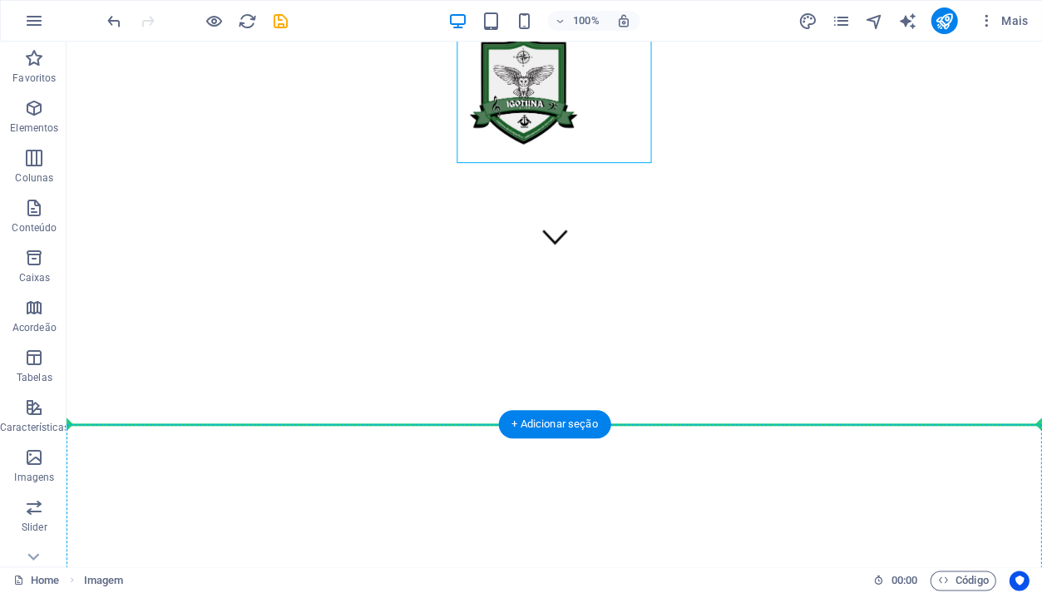
drag, startPoint x: 541, startPoint y: 81, endPoint x: 142, endPoint y: 506, distance: 583.1
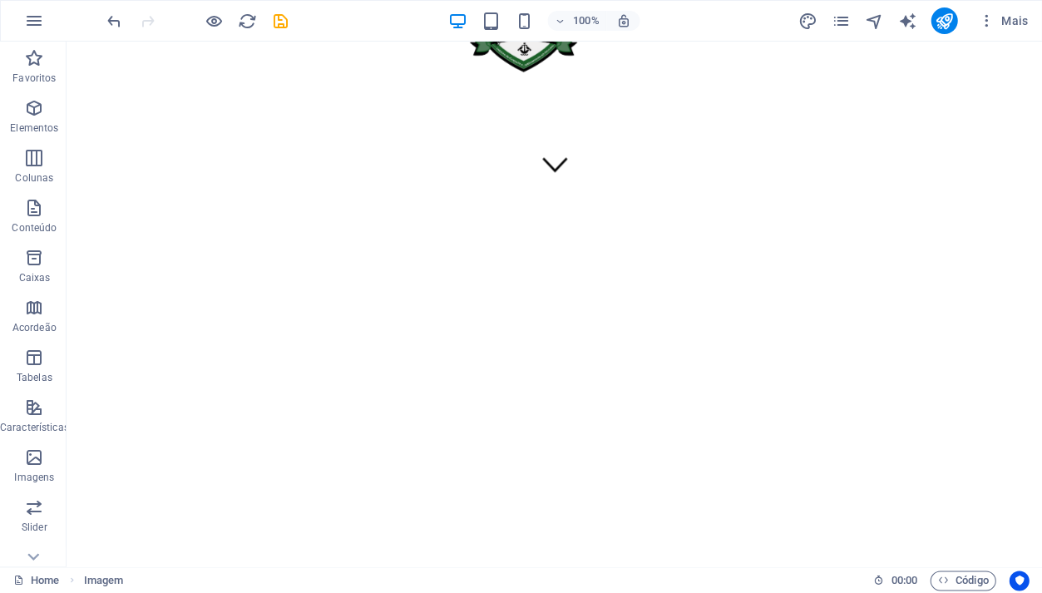
scroll to position [396, 0]
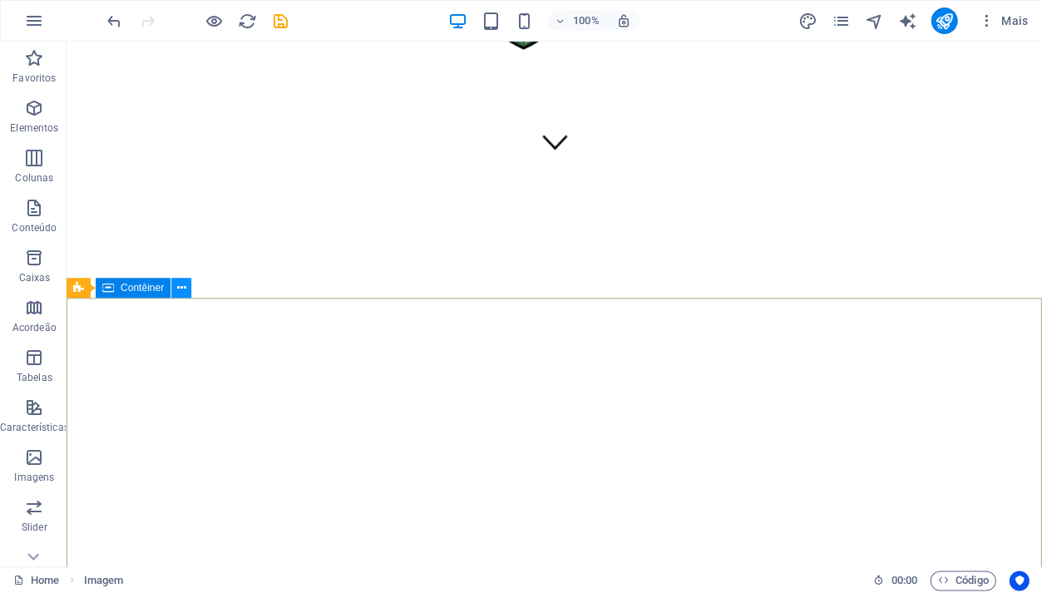
click at [172, 288] on button at bounding box center [181, 288] width 20 height 20
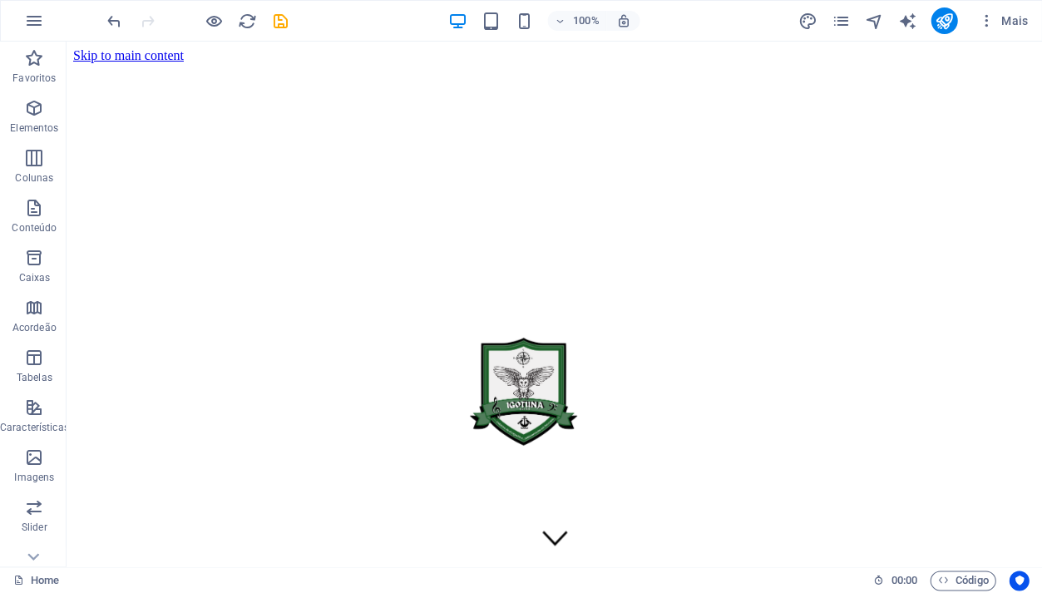
scroll to position [0, 0]
click at [530, 295] on button at bounding box center [535, 293] width 20 height 20
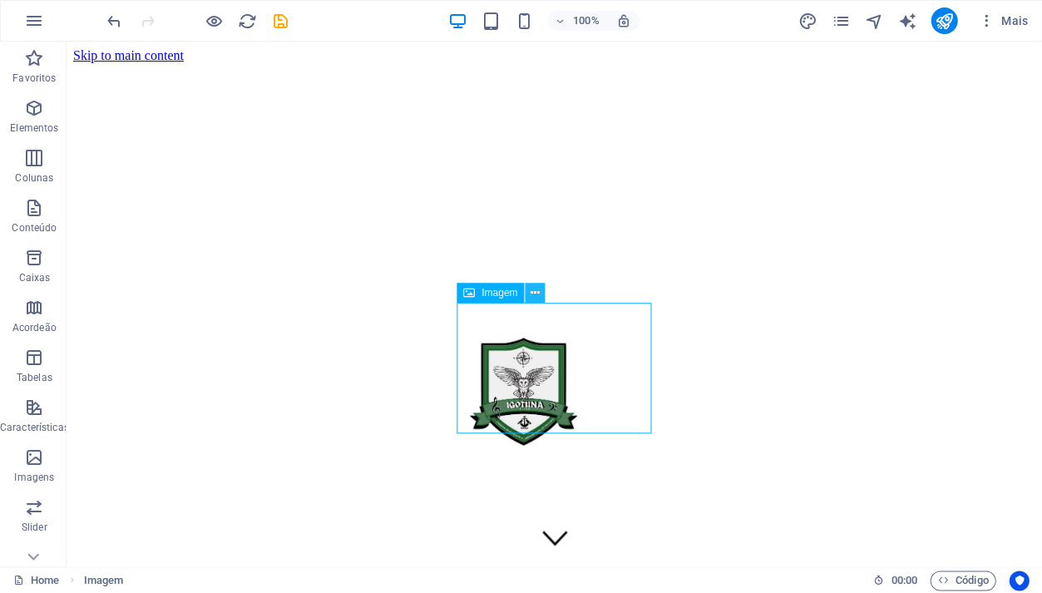
click at [533, 295] on icon at bounding box center [535, 292] width 9 height 17
click at [532, 299] on icon at bounding box center [535, 292] width 9 height 17
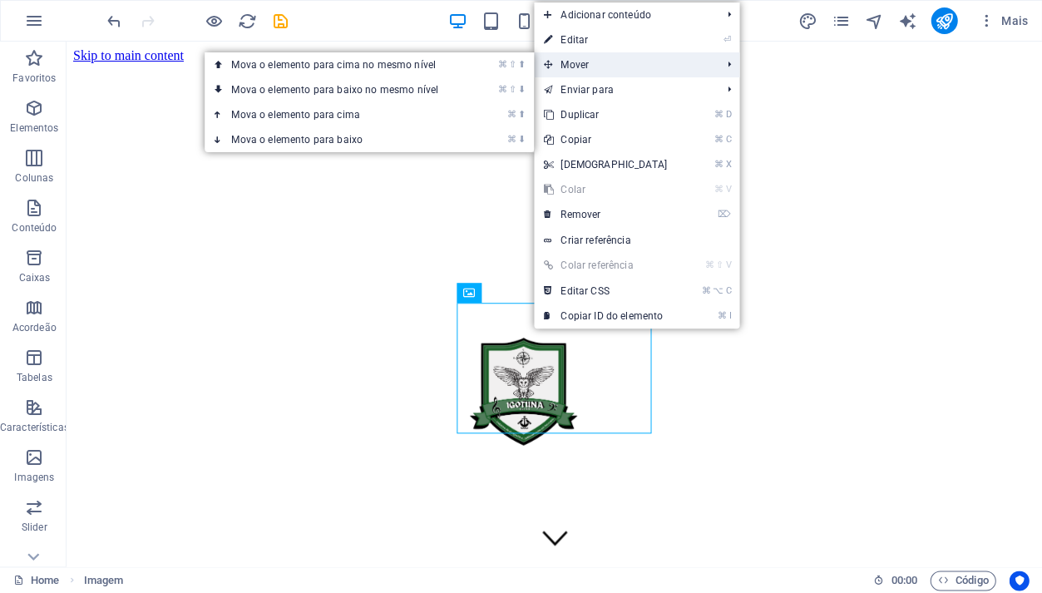
click at [631, 55] on span "Mover" at bounding box center [624, 64] width 180 height 25
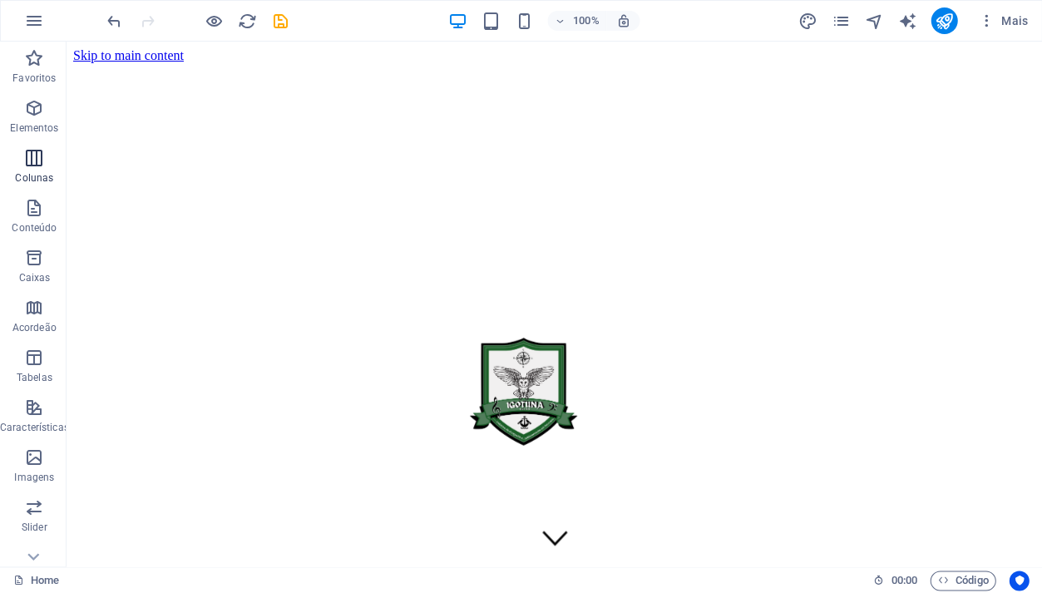
click at [22, 145] on button "Colunas" at bounding box center [34, 166] width 69 height 50
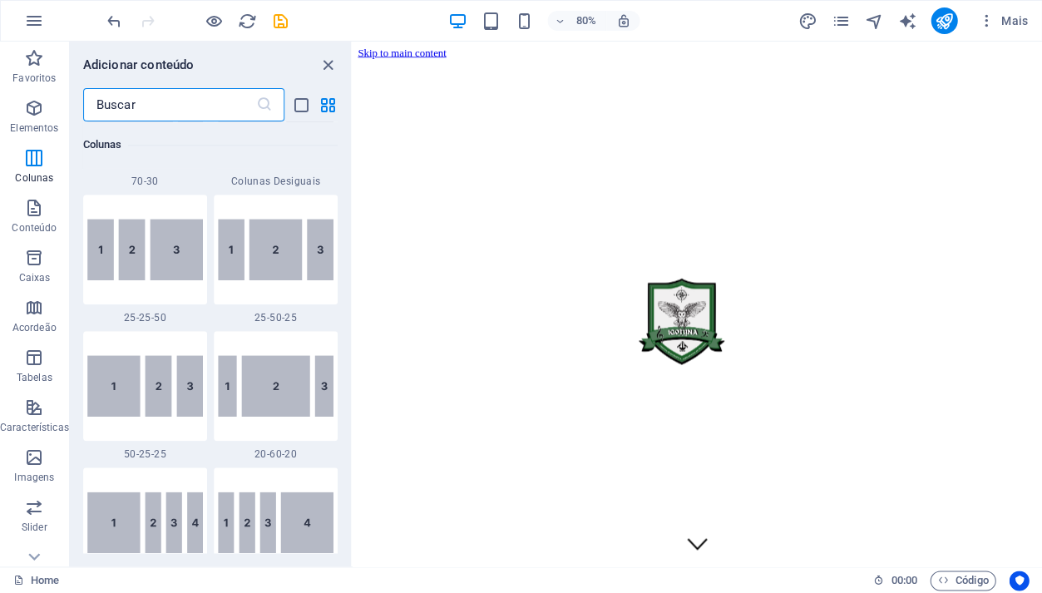
scroll to position [1619, 0]
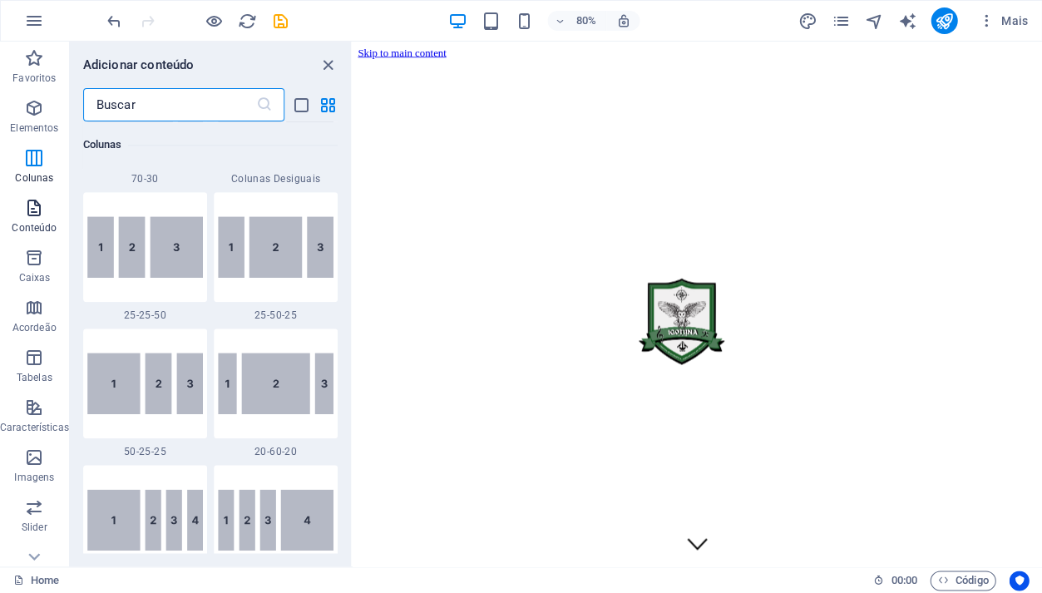
click at [16, 217] on span "Conteúdo" at bounding box center [34, 218] width 69 height 40
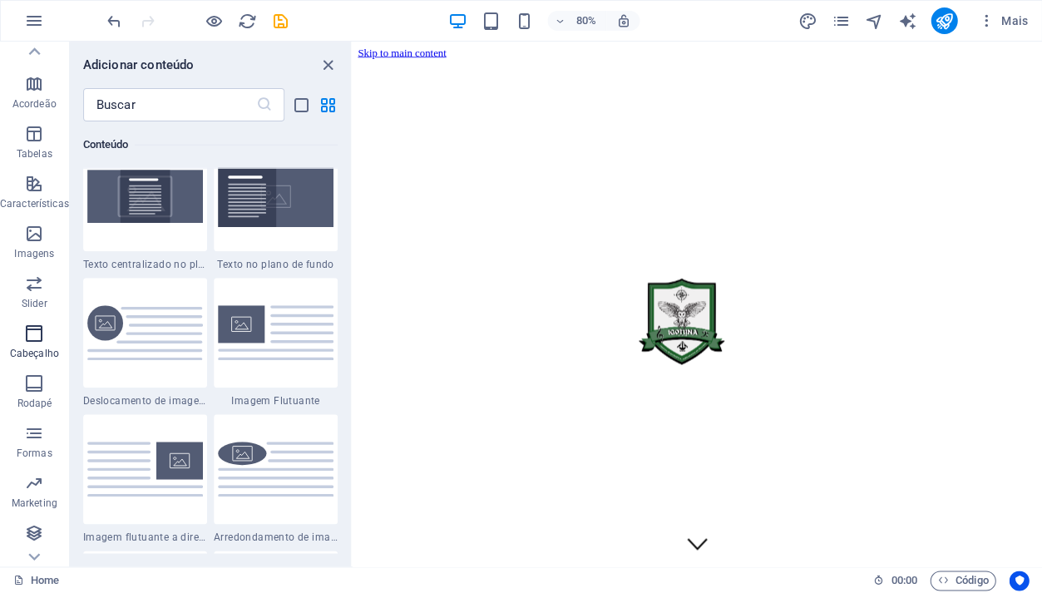
scroll to position [224, 0]
click at [22, 355] on p "Cabeçalho" at bounding box center [34, 353] width 49 height 13
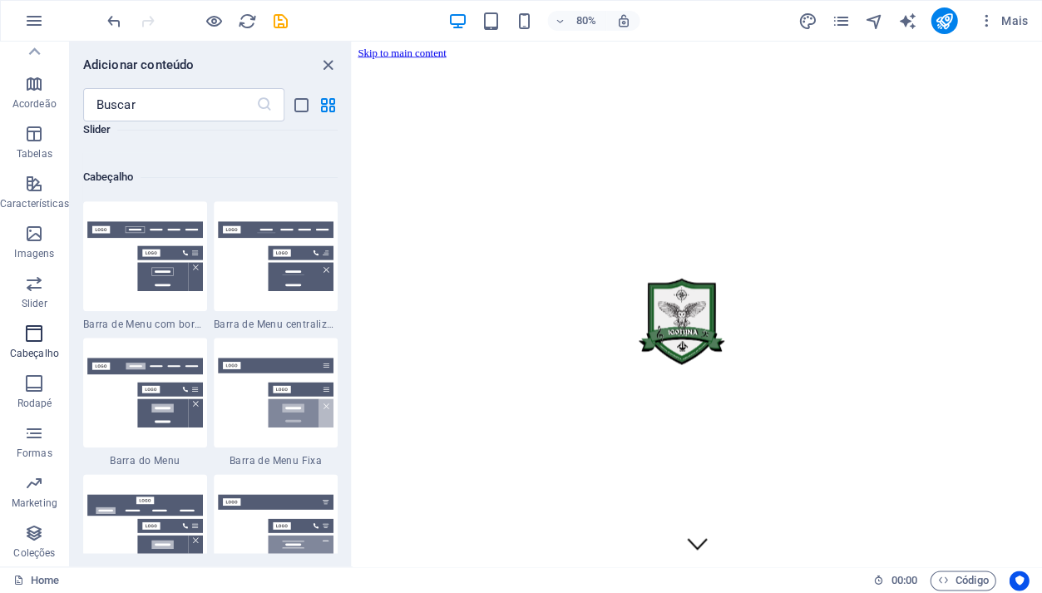
scroll to position [9988, 0]
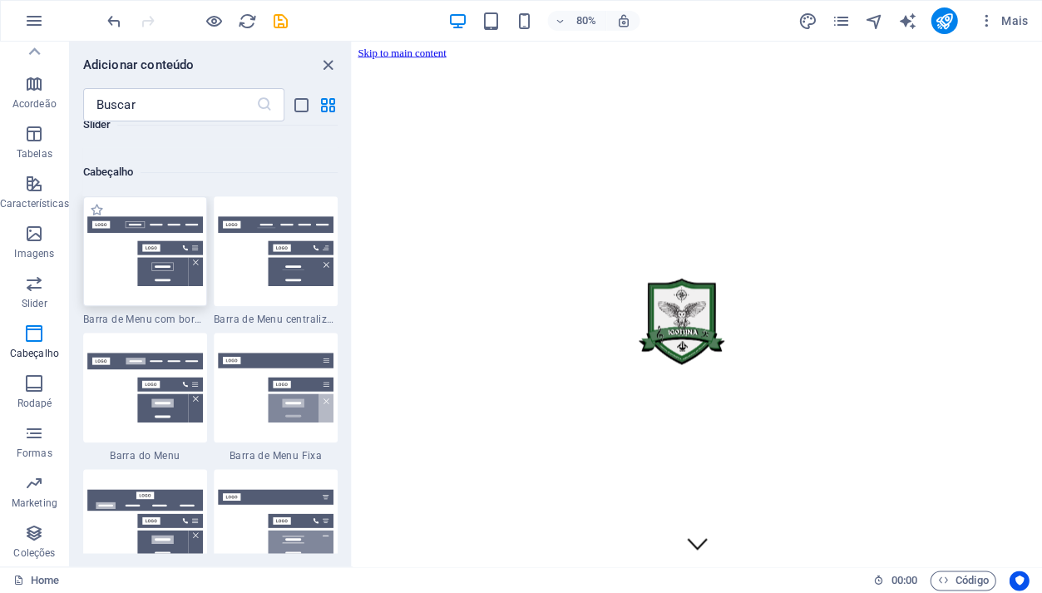
click at [163, 240] on img at bounding box center [145, 251] width 116 height 70
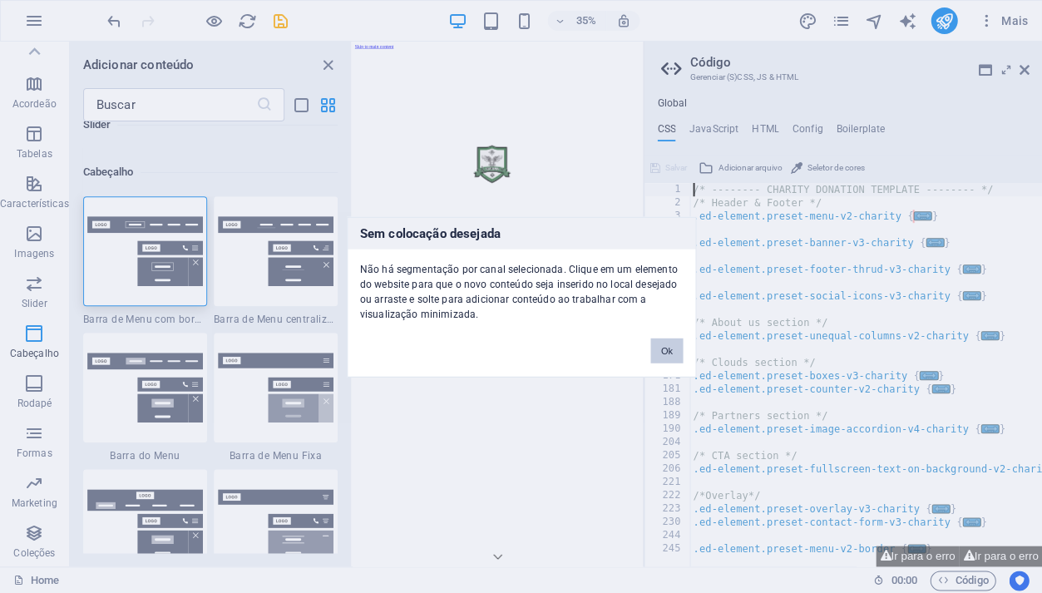
click at [658, 352] on button "Ok" at bounding box center [666, 350] width 32 height 25
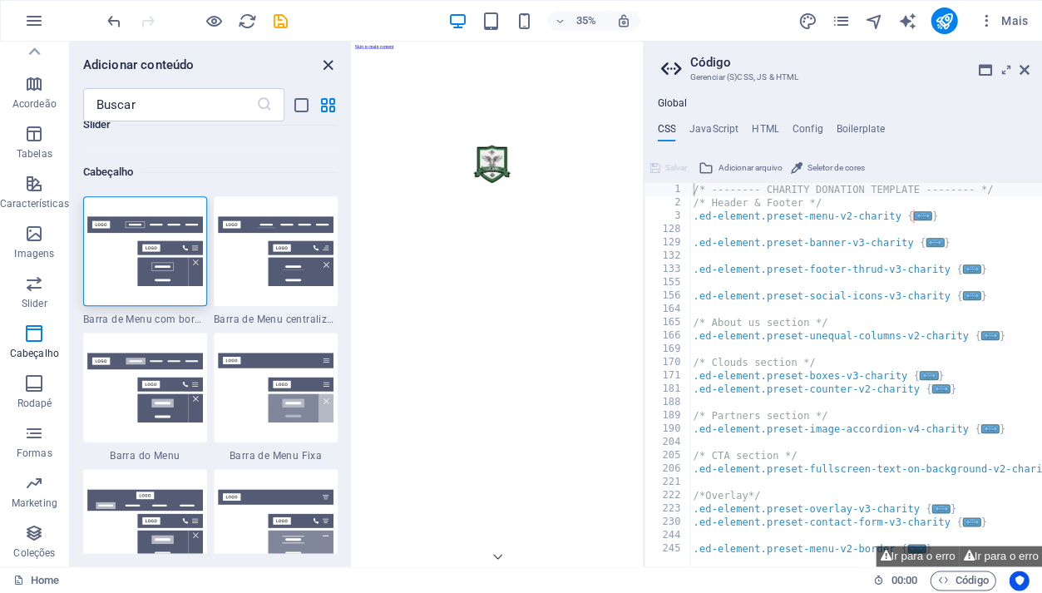
click at [330, 68] on icon "close panel" at bounding box center [328, 65] width 19 height 19
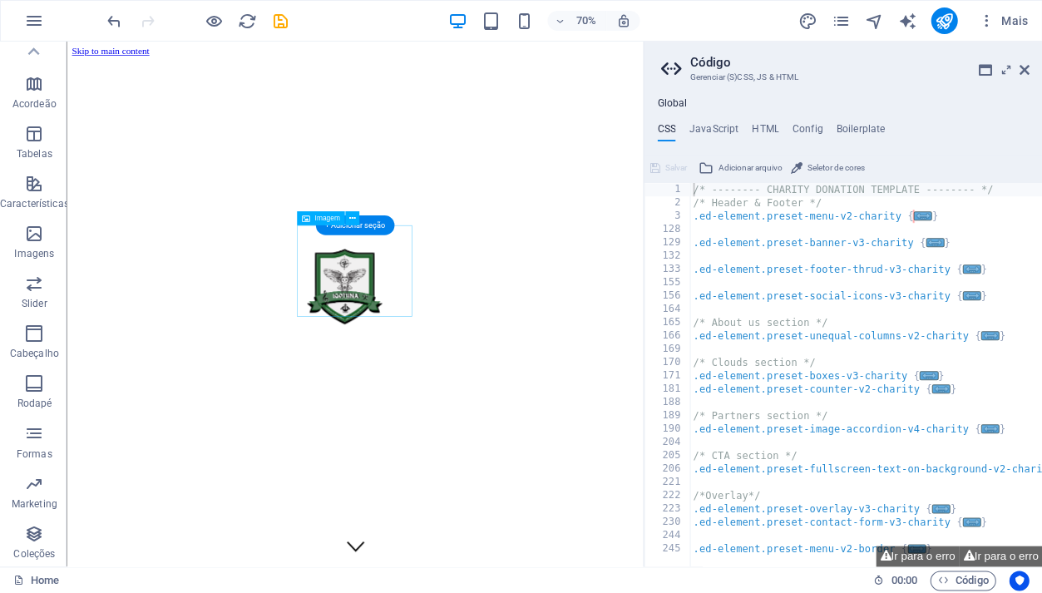
scroll to position [0, 0]
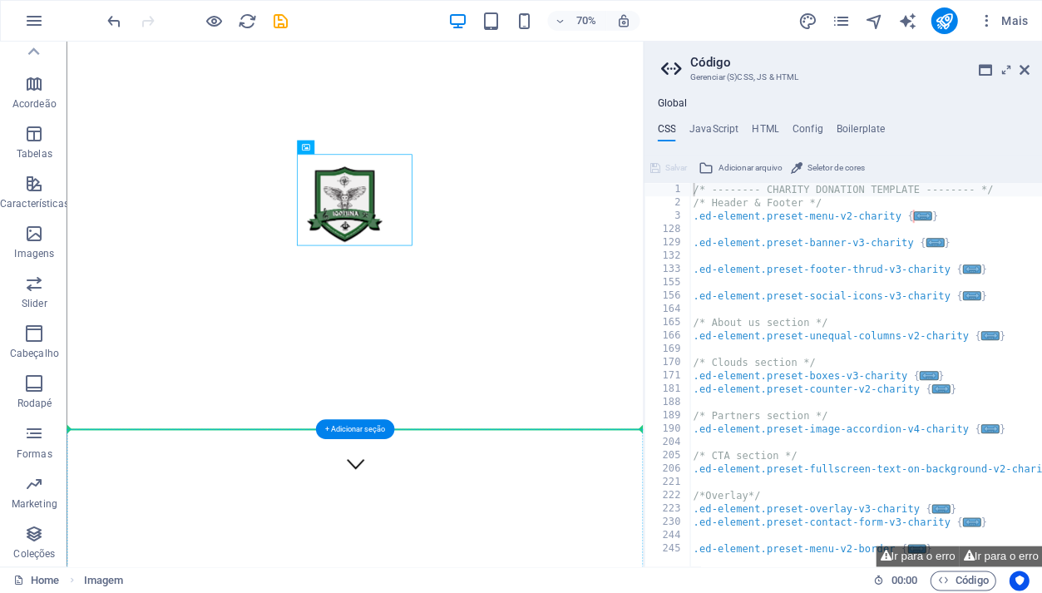
drag, startPoint x: 471, startPoint y: 377, endPoint x: 266, endPoint y: 711, distance: 392.0
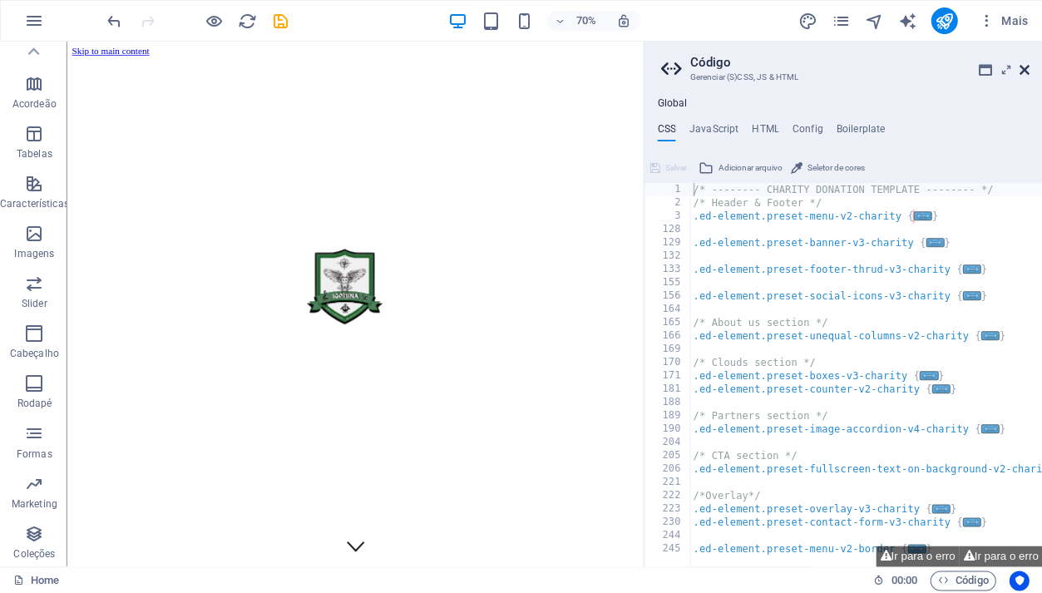
click at [1024, 67] on icon at bounding box center [1024, 69] width 10 height 13
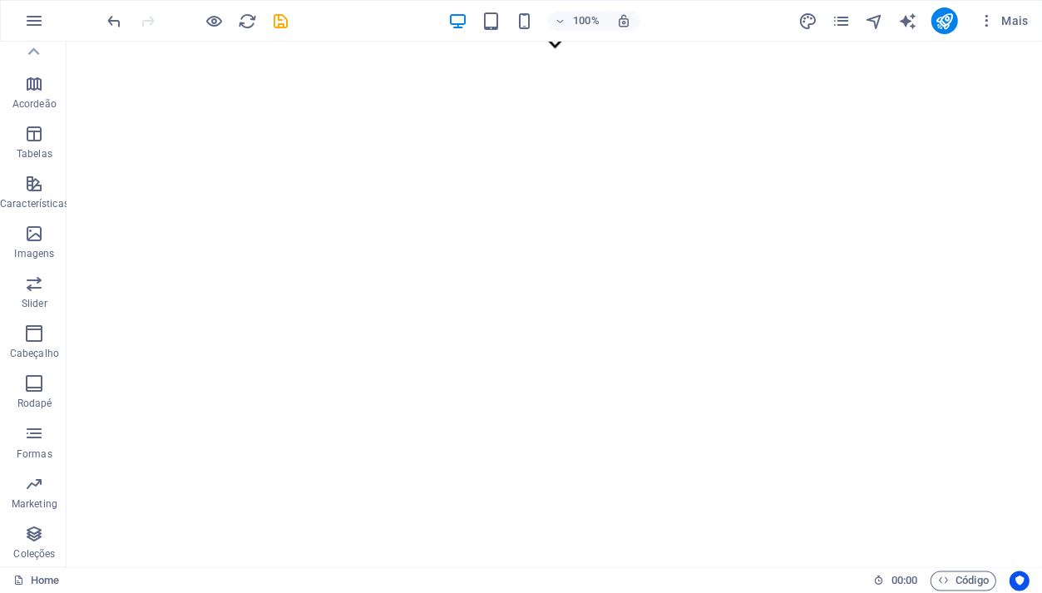
scroll to position [505, 0]
click at [40, 439] on icon "button" at bounding box center [34, 433] width 20 height 20
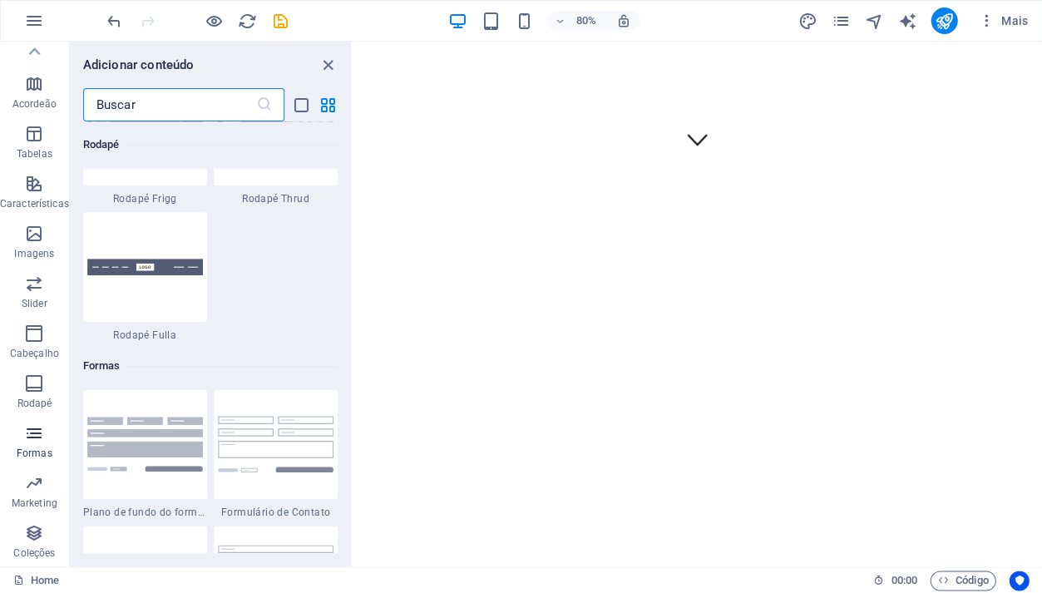
scroll to position [12111, 0]
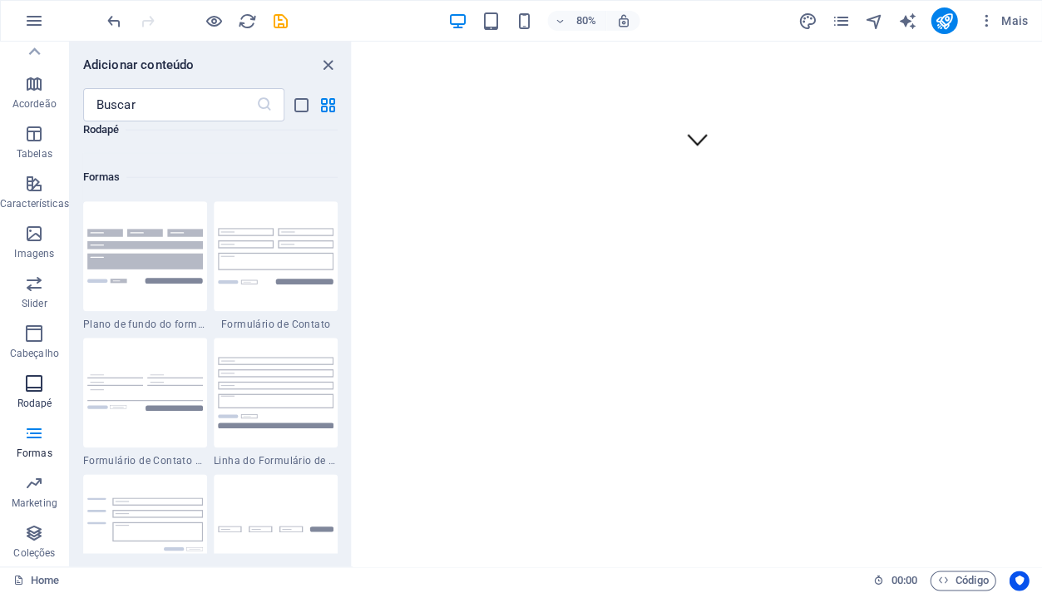
click at [48, 393] on span "Rodapé" at bounding box center [34, 393] width 69 height 40
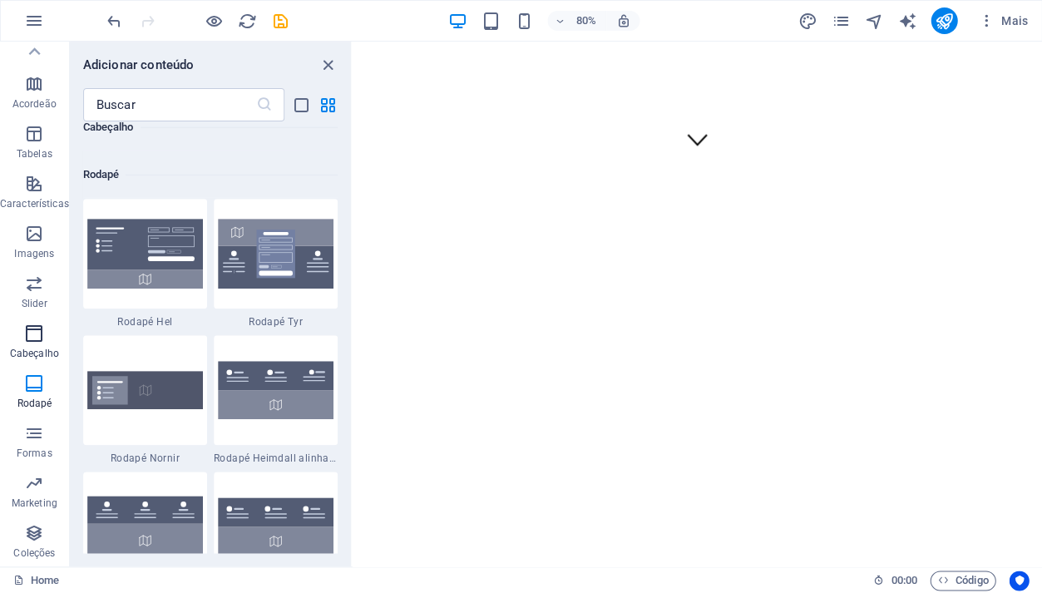
click at [39, 339] on icon "button" at bounding box center [34, 334] width 20 height 20
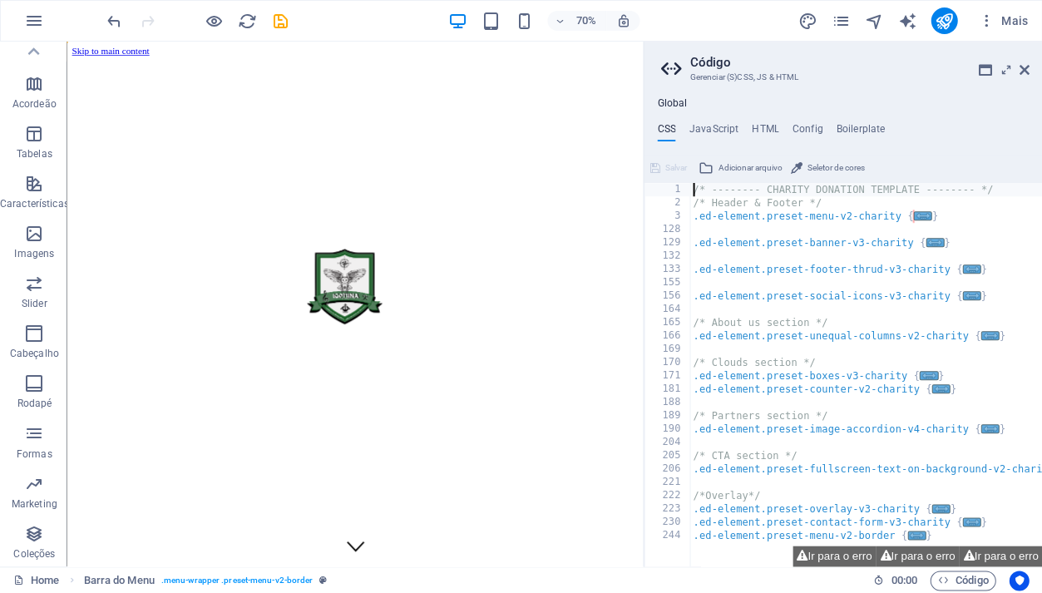
scroll to position [0, 0]
click at [1026, 63] on icon at bounding box center [1024, 69] width 10 height 13
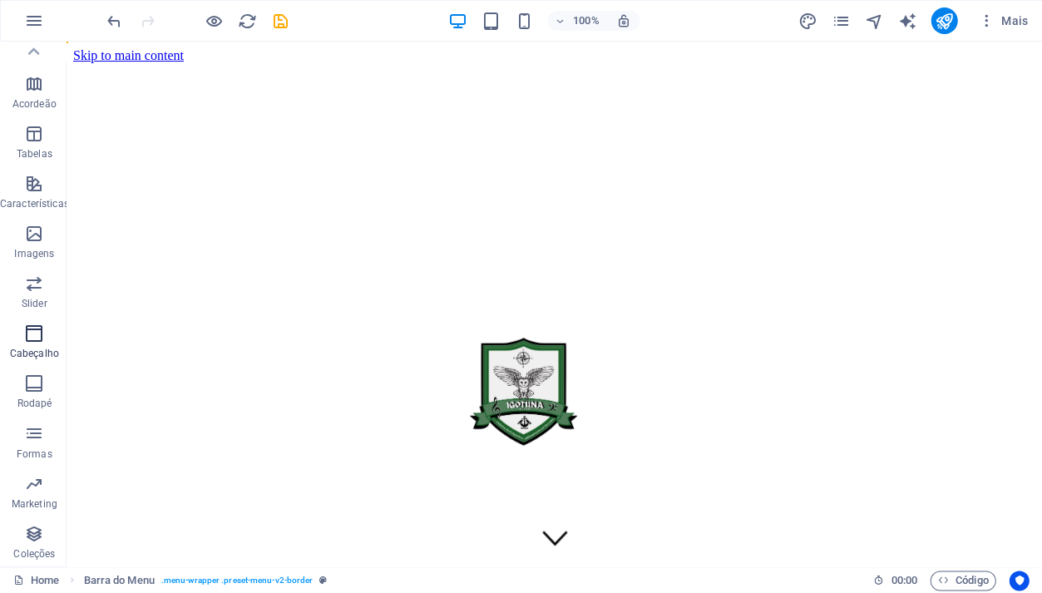
click at [35, 330] on icon "button" at bounding box center [34, 334] width 20 height 20
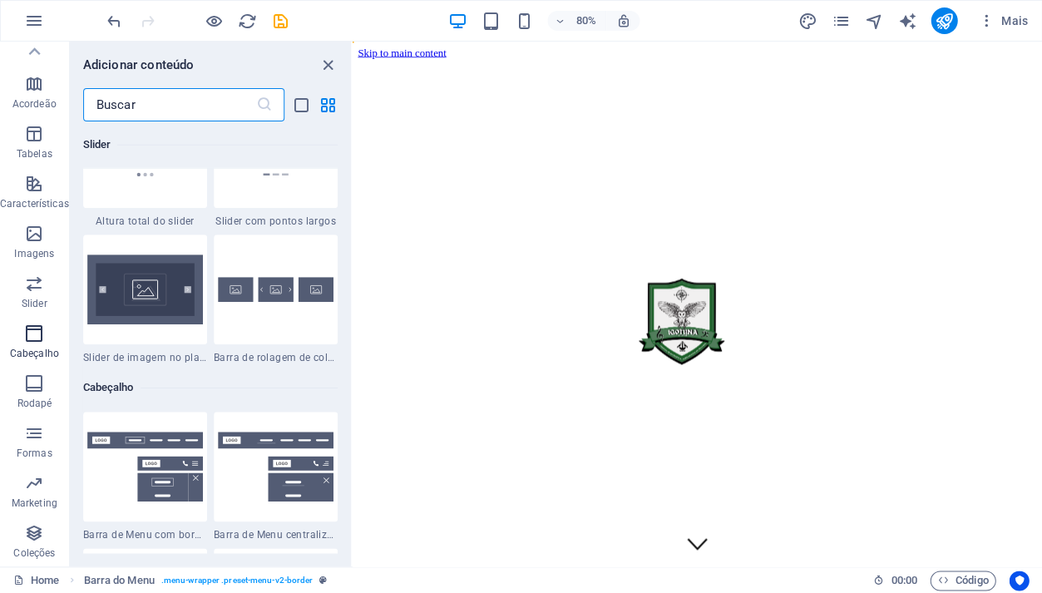
scroll to position [9988, 0]
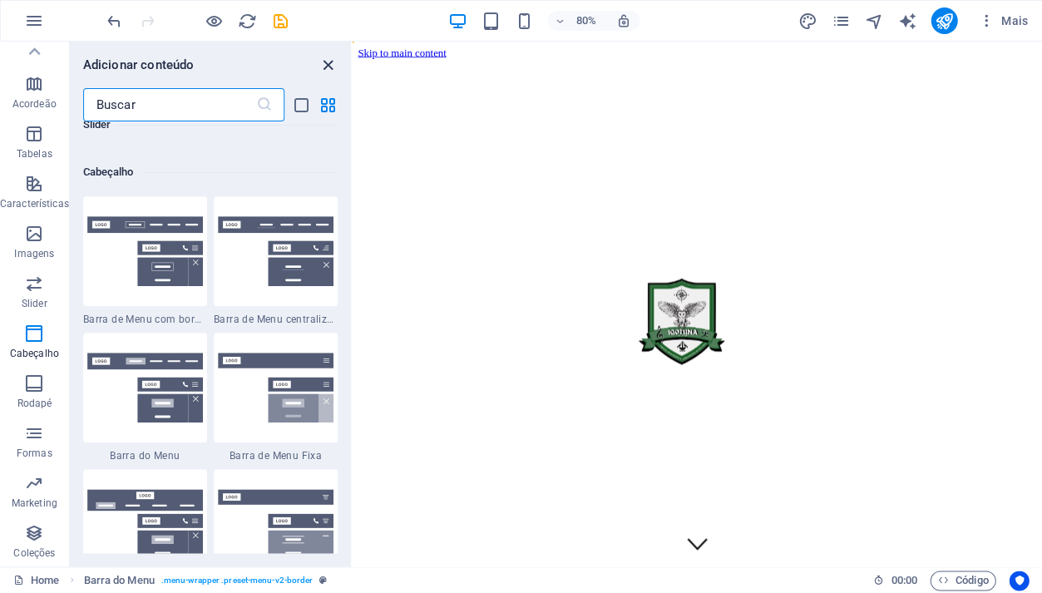
click at [329, 67] on icon "close panel" at bounding box center [328, 65] width 19 height 19
